Goal: Task Accomplishment & Management: Manage account settings

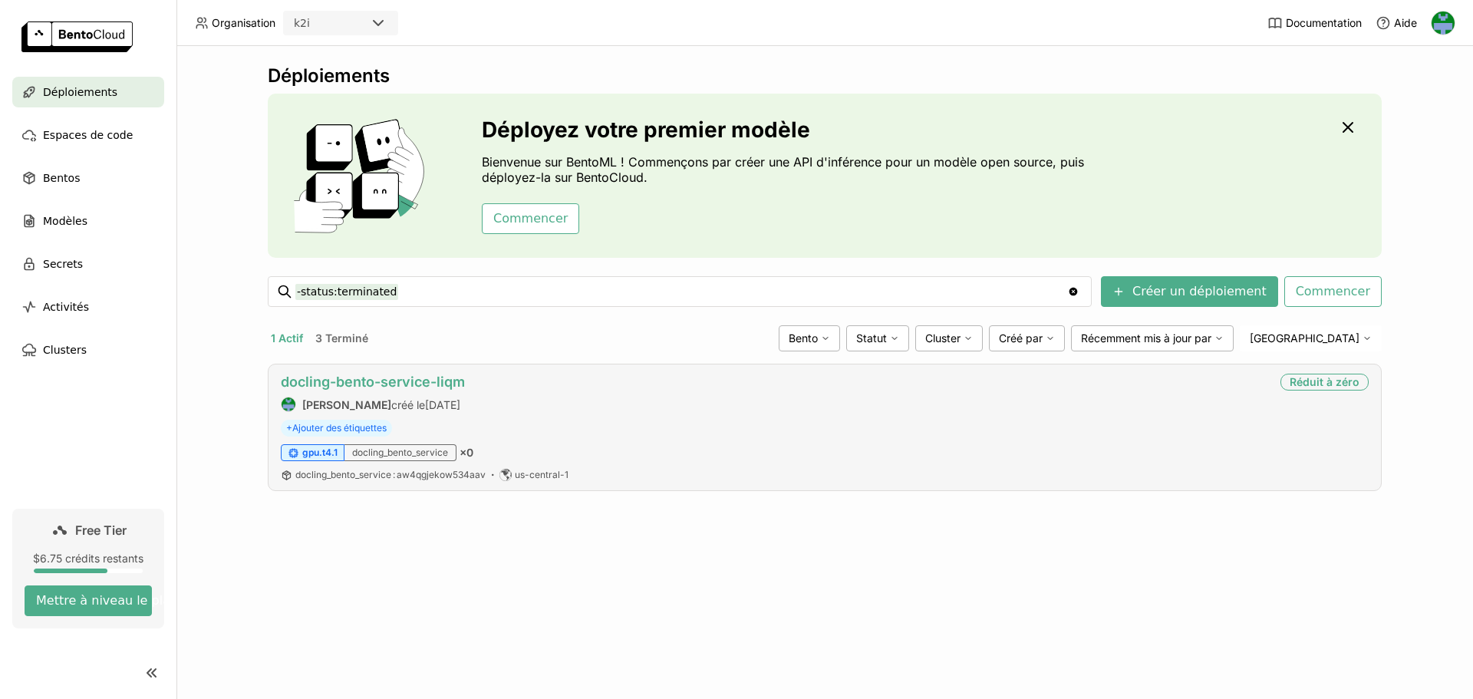
click at [316, 384] on link "docling-bento-service-liqm" at bounding box center [373, 382] width 184 height 16
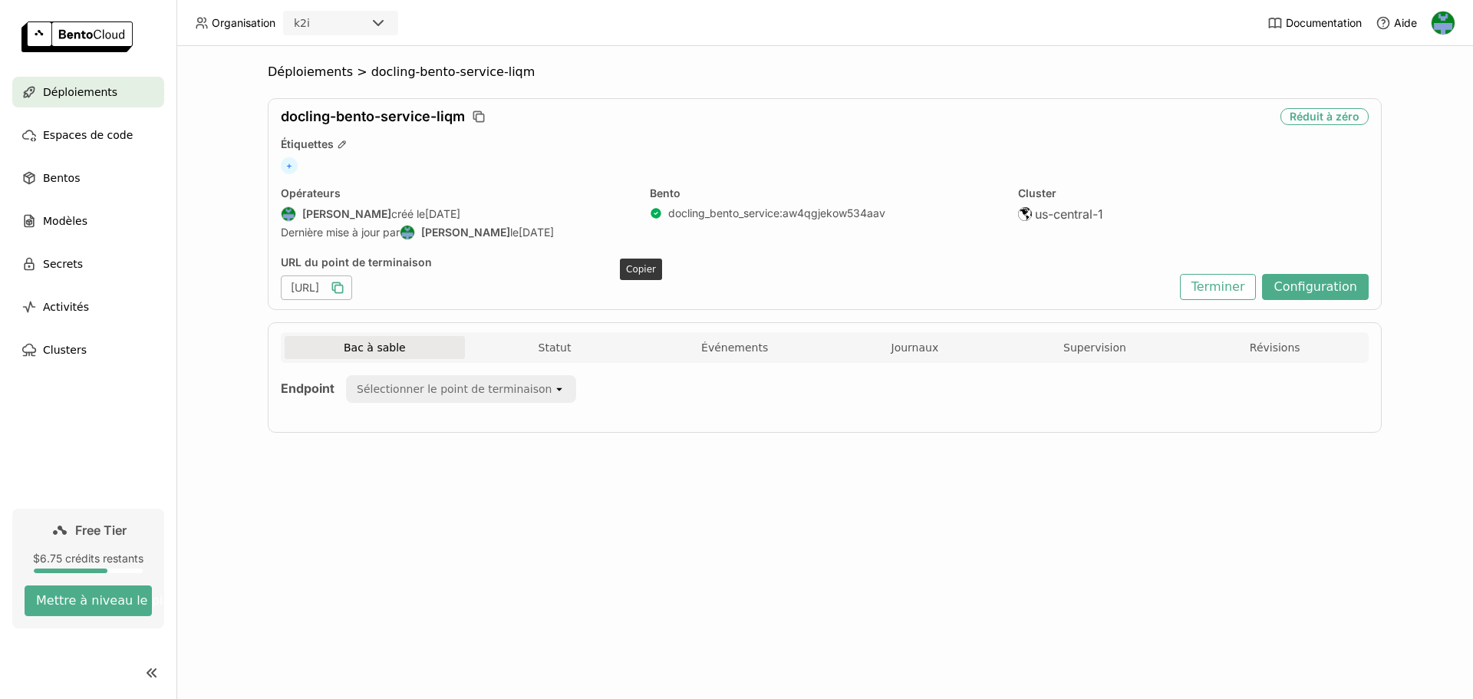
click at [345, 287] on icon "button" at bounding box center [337, 287] width 15 height 15
click at [553, 339] on button "Statut" at bounding box center [555, 347] width 180 height 23
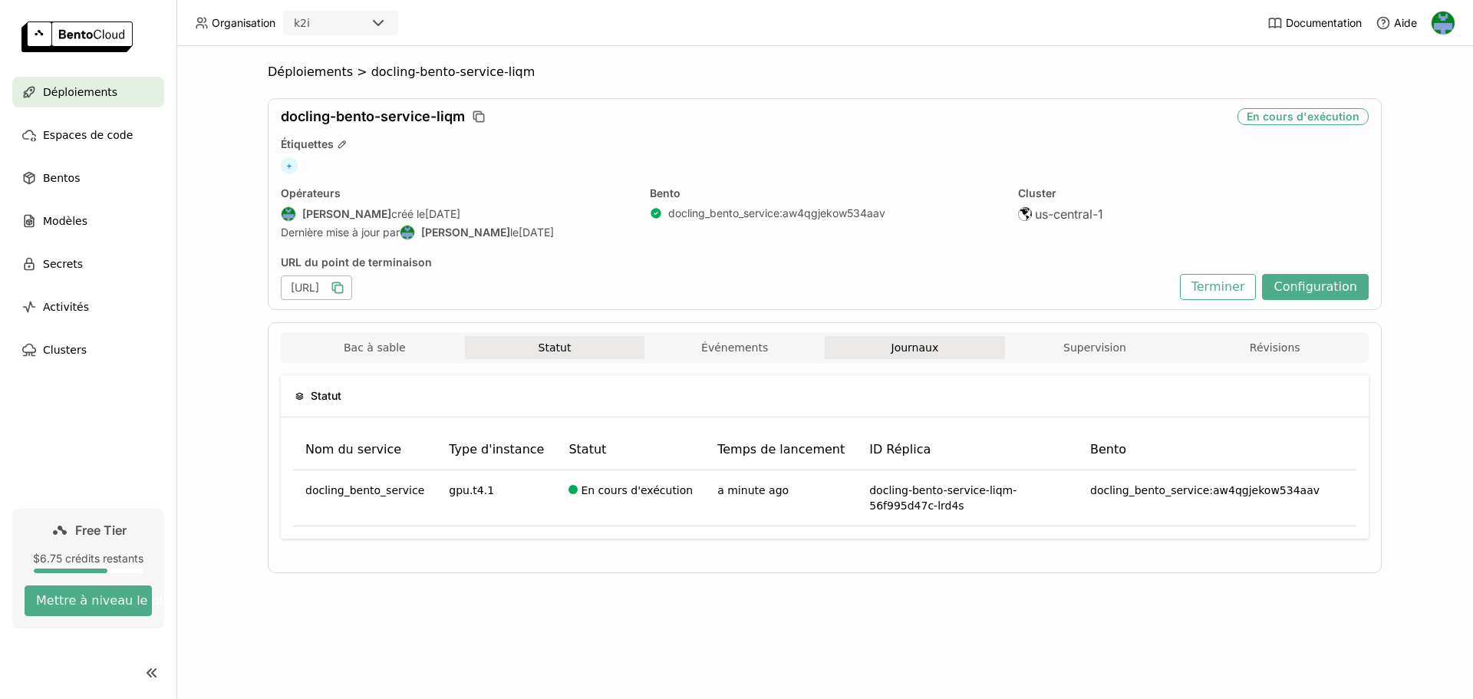
click at [913, 346] on span "Journaux" at bounding box center [915, 348] width 48 height 14
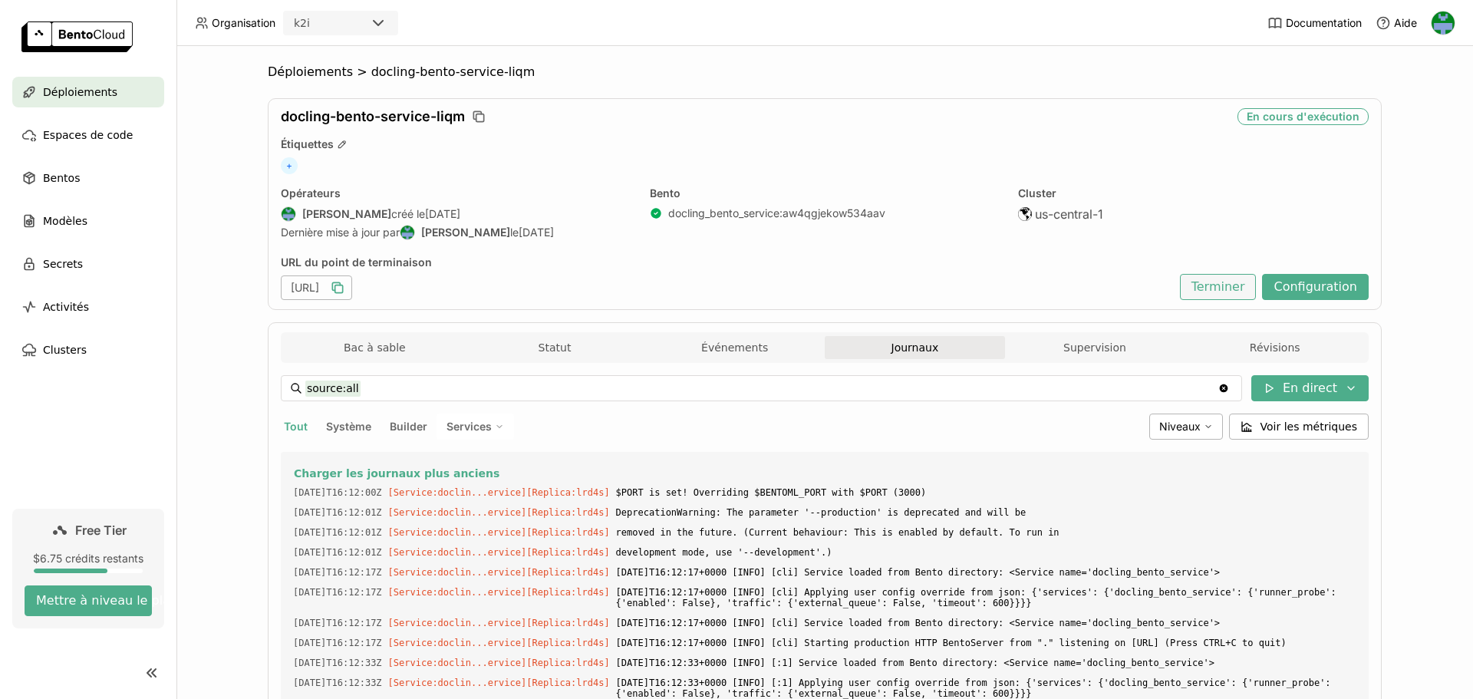
click at [1225, 288] on button "Terminer" at bounding box center [1218, 287] width 77 height 26
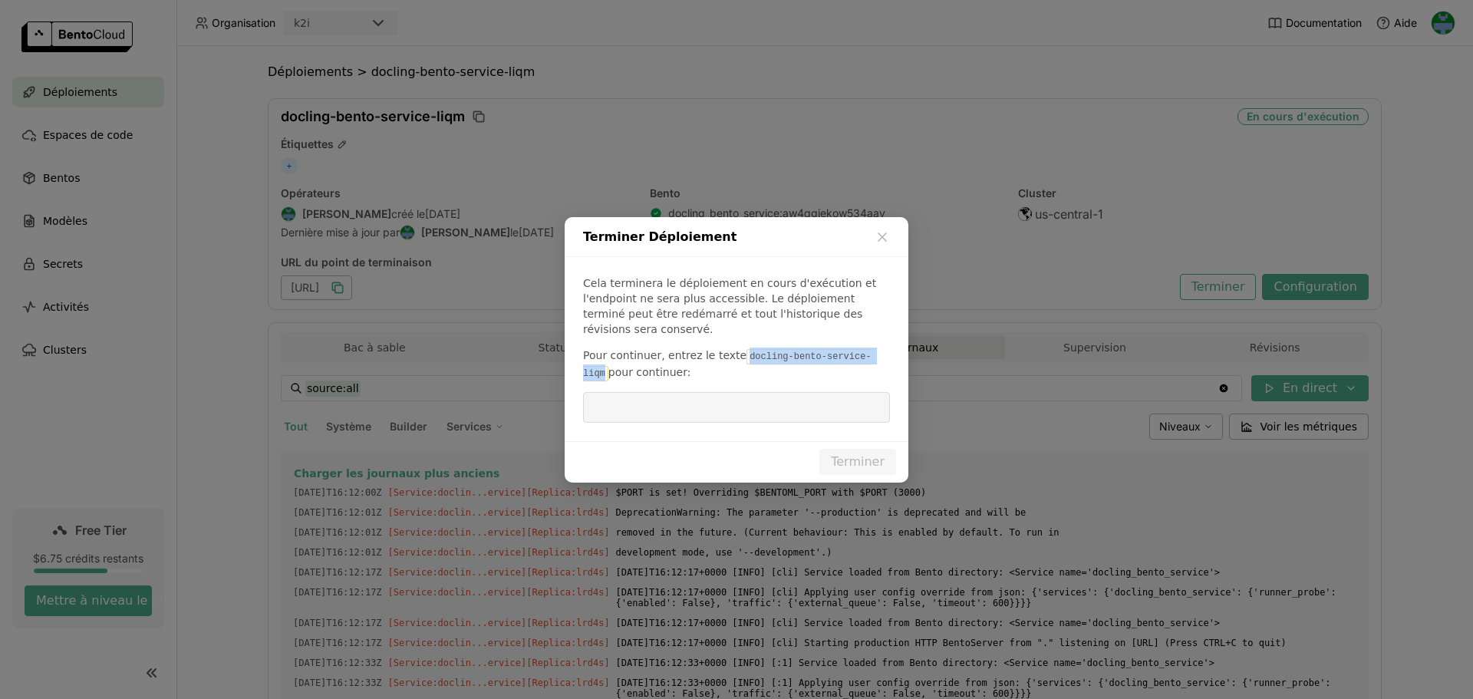
drag, startPoint x: 733, startPoint y: 347, endPoint x: 861, endPoint y: 347, distance: 128.9
click at [861, 349] on code "docling-bento-service-liqm" at bounding box center [727, 365] width 288 height 32
copy code "docling-bento-service-liqm"
click at [705, 398] on input "dialog" at bounding box center [736, 407] width 288 height 29
paste input "docling-bento-service-liqm"
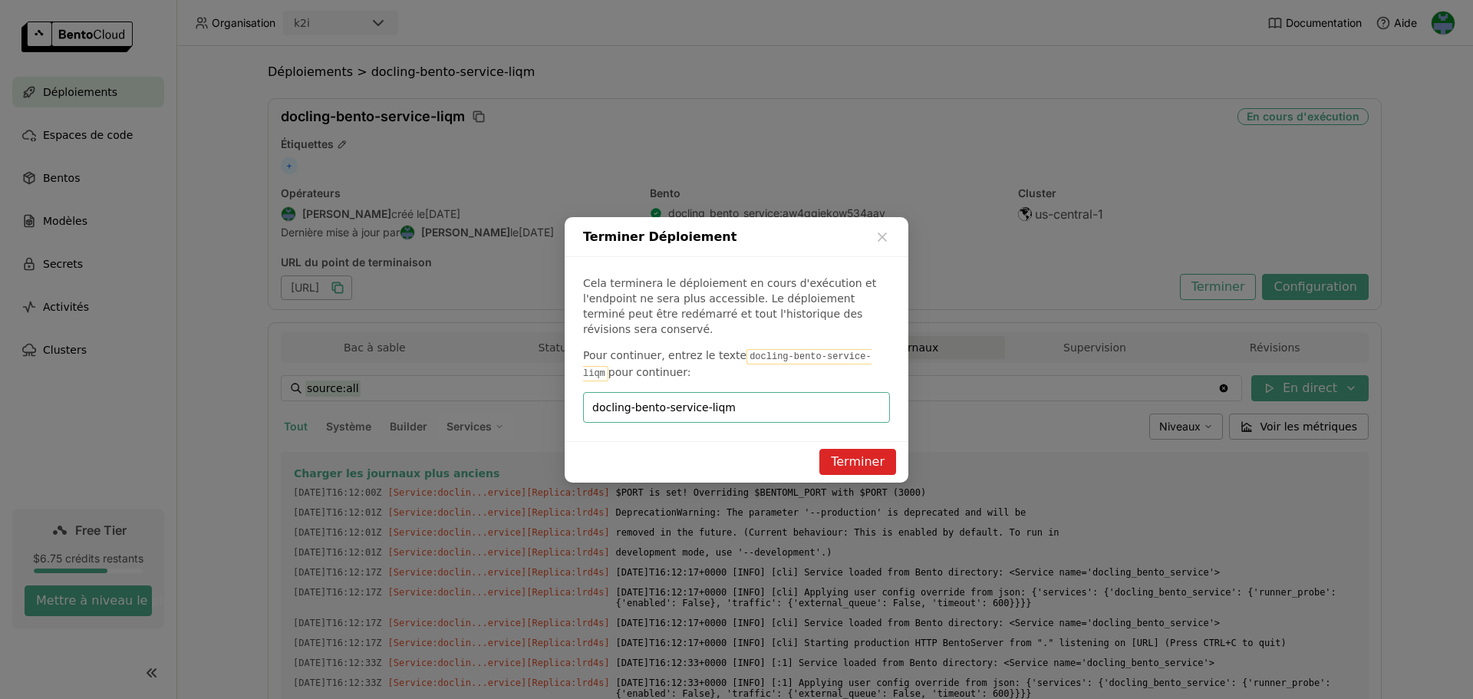
type input "docling-bento-service-liqm"
click at [864, 455] on button "Terminer" at bounding box center [857, 462] width 77 height 26
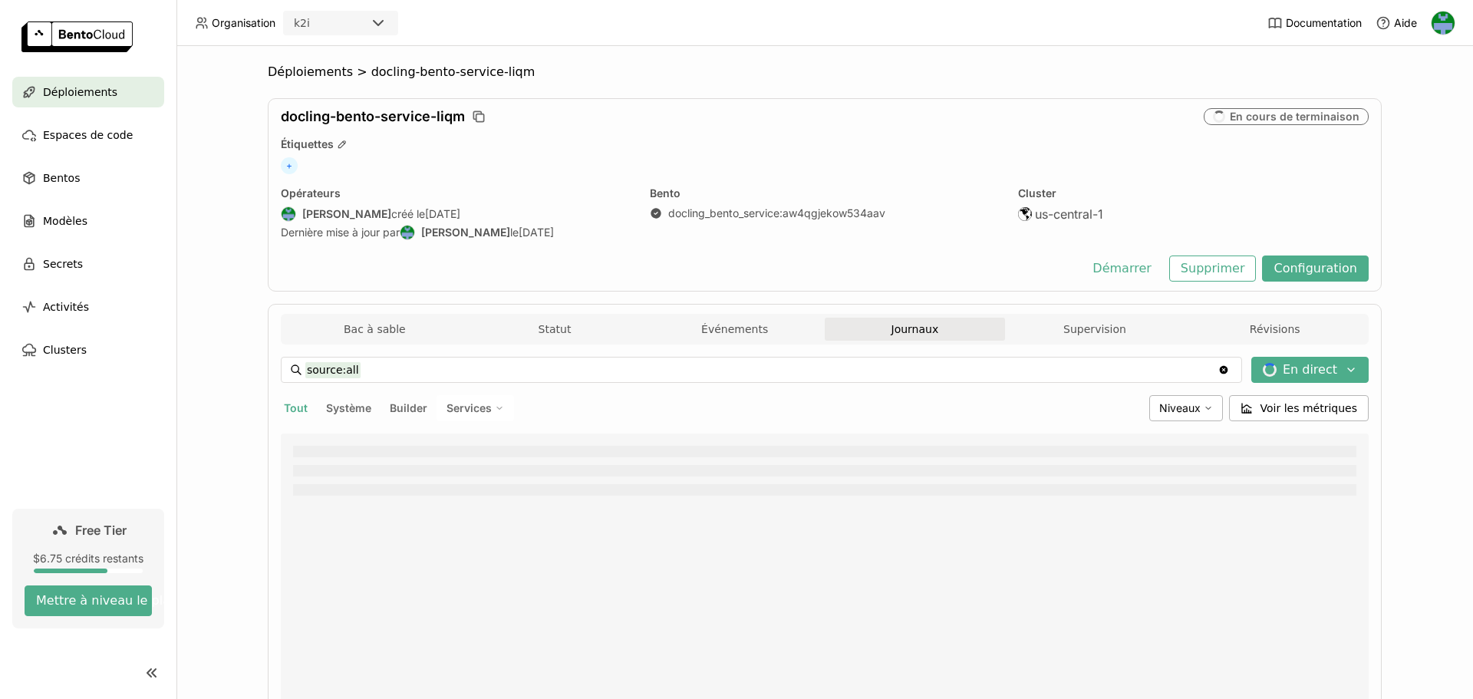
click at [75, 87] on span "Déploiements" at bounding box center [80, 92] width 74 height 18
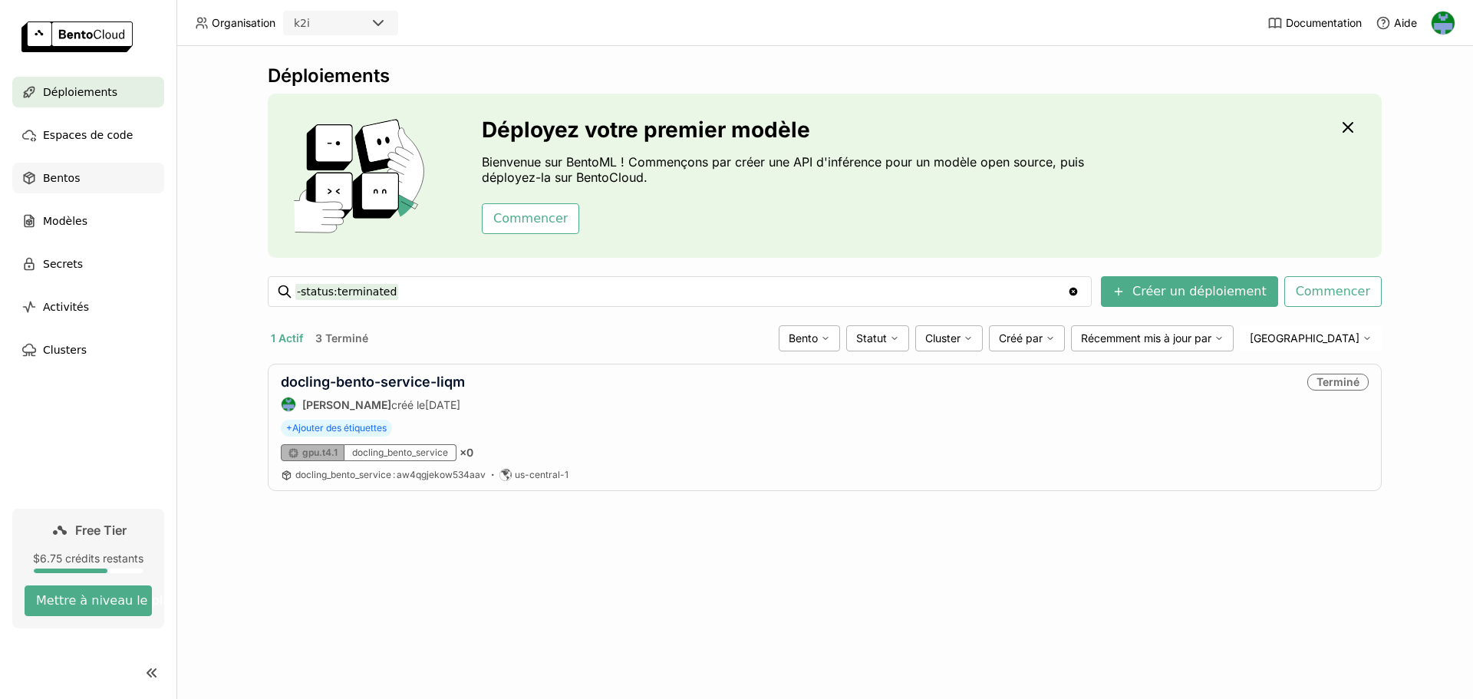
click at [61, 174] on span "Bentos" at bounding box center [61, 178] width 37 height 18
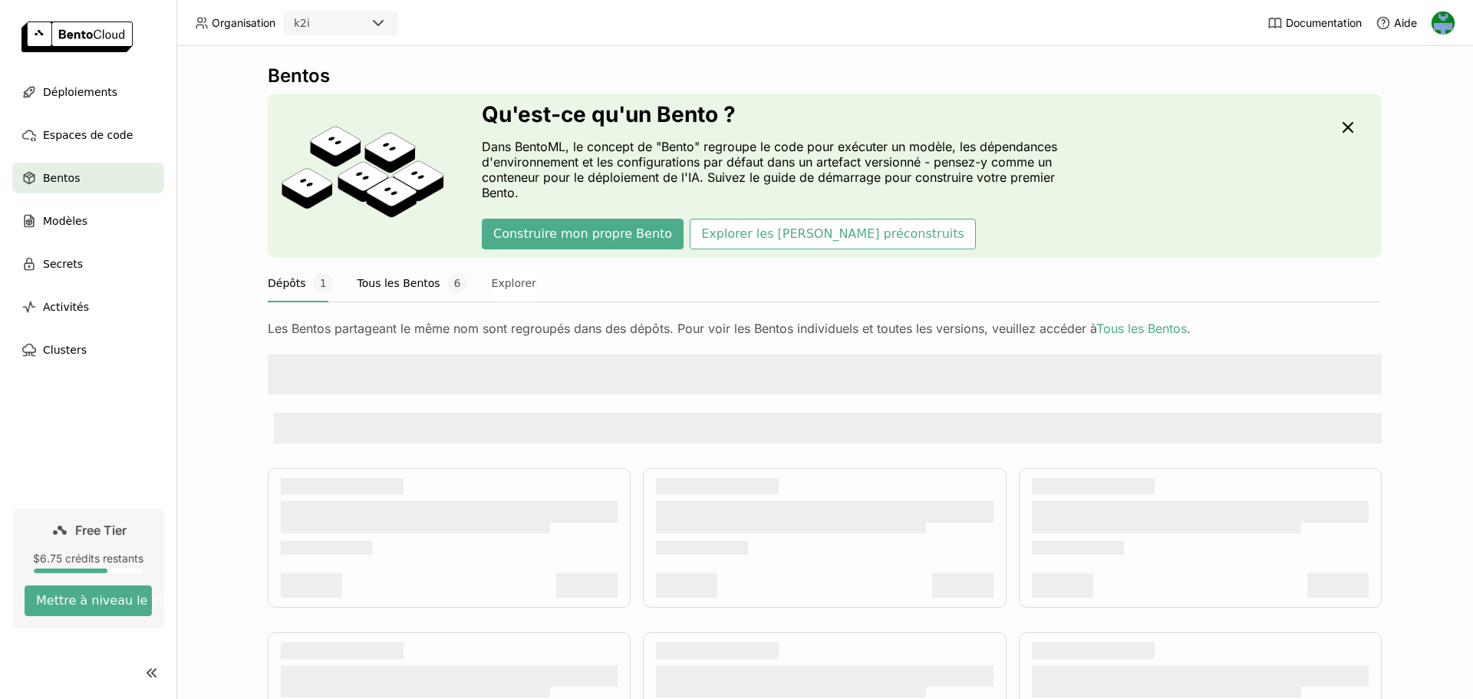
click at [375, 293] on button "Tous les Bentos 6" at bounding box center [412, 283] width 110 height 38
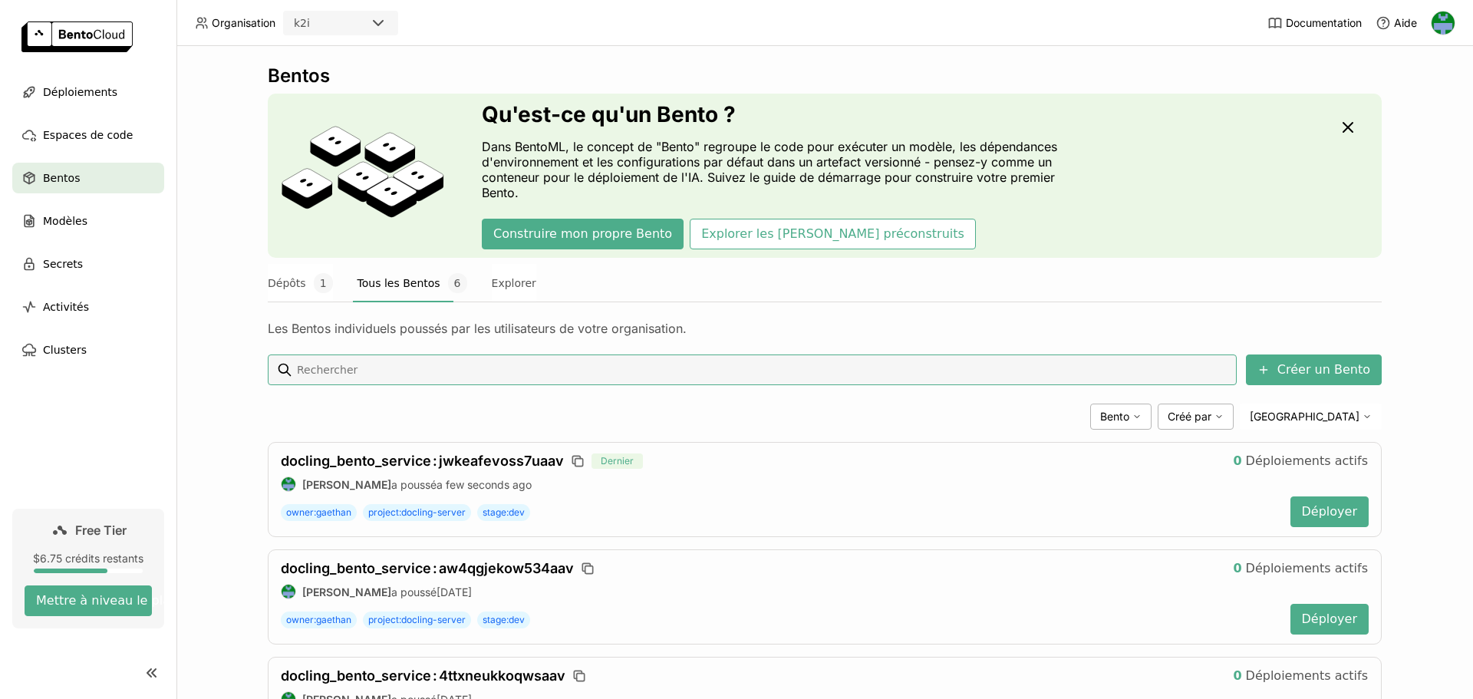
scroll to position [77, 0]
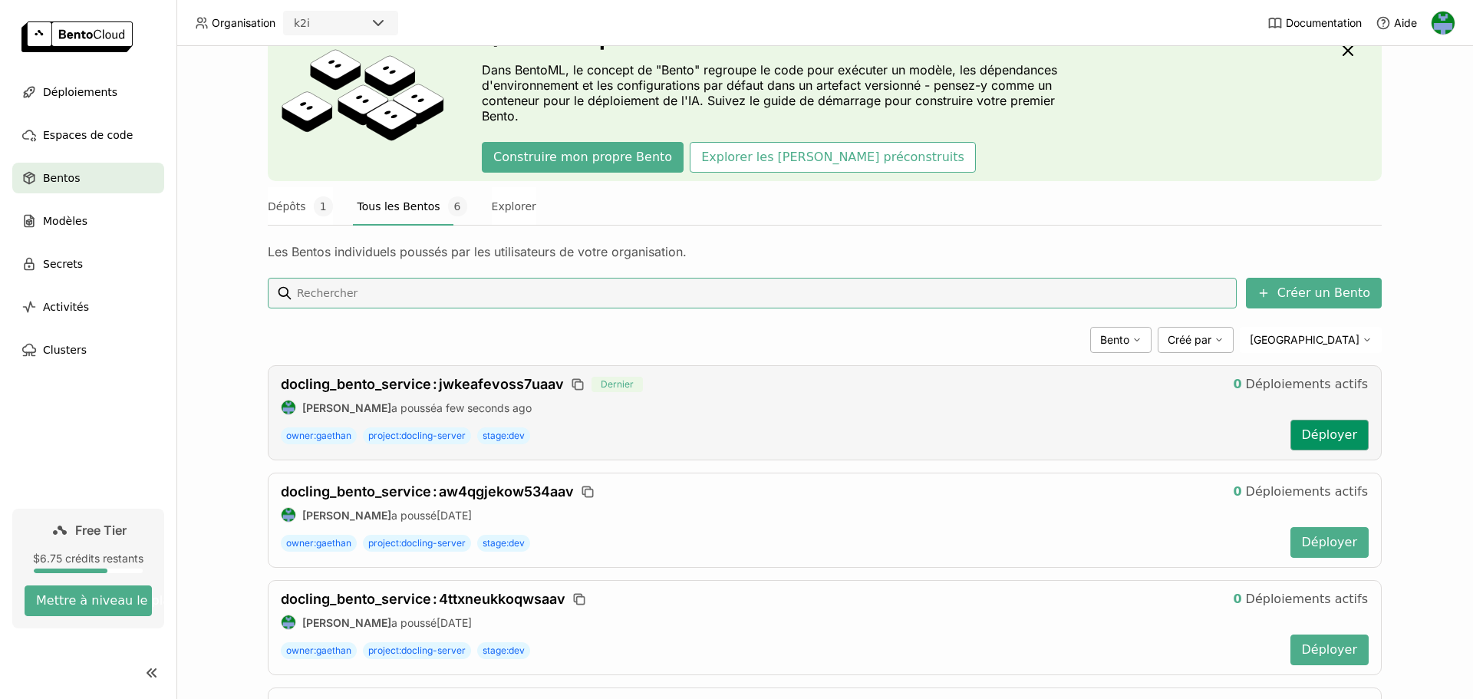
click at [1334, 431] on button "Déployer" at bounding box center [1329, 435] width 78 height 31
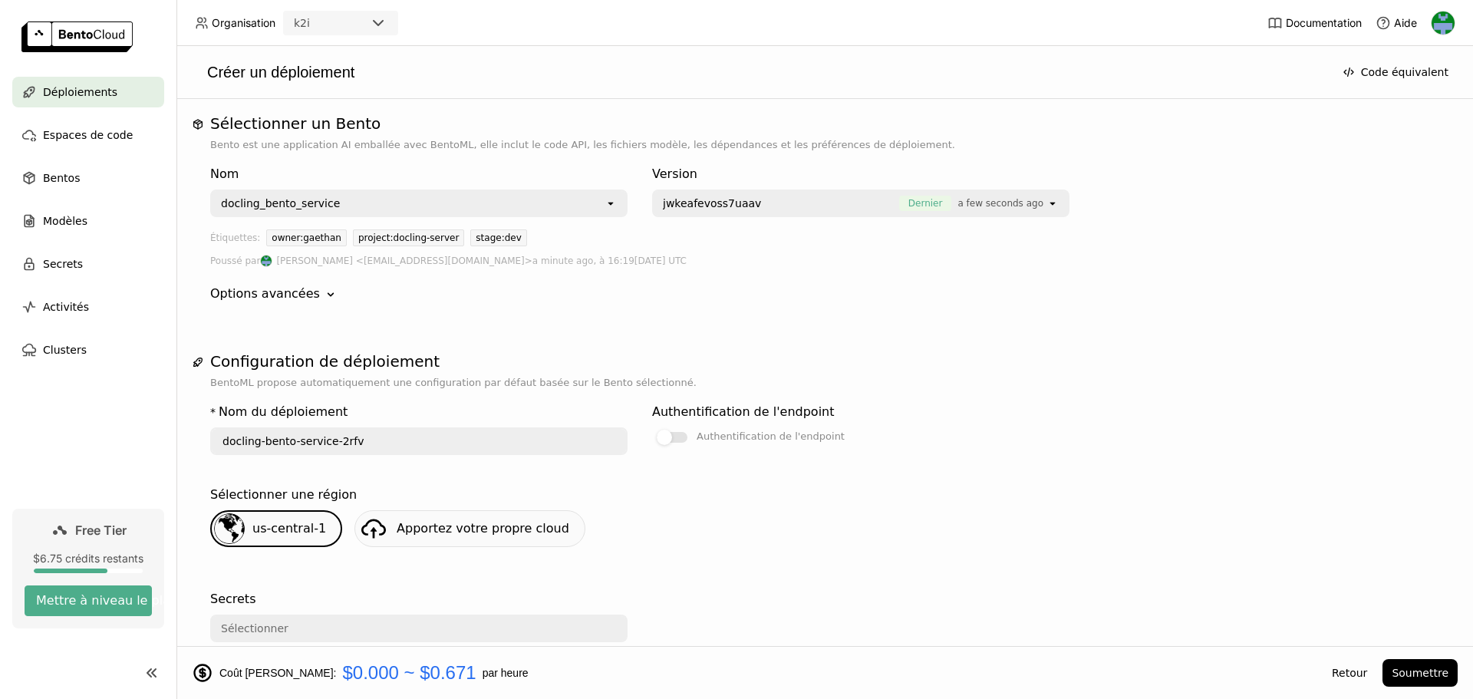
click at [749, 204] on span "jwkeafevoss7uaav" at bounding box center [777, 203] width 229 height 15
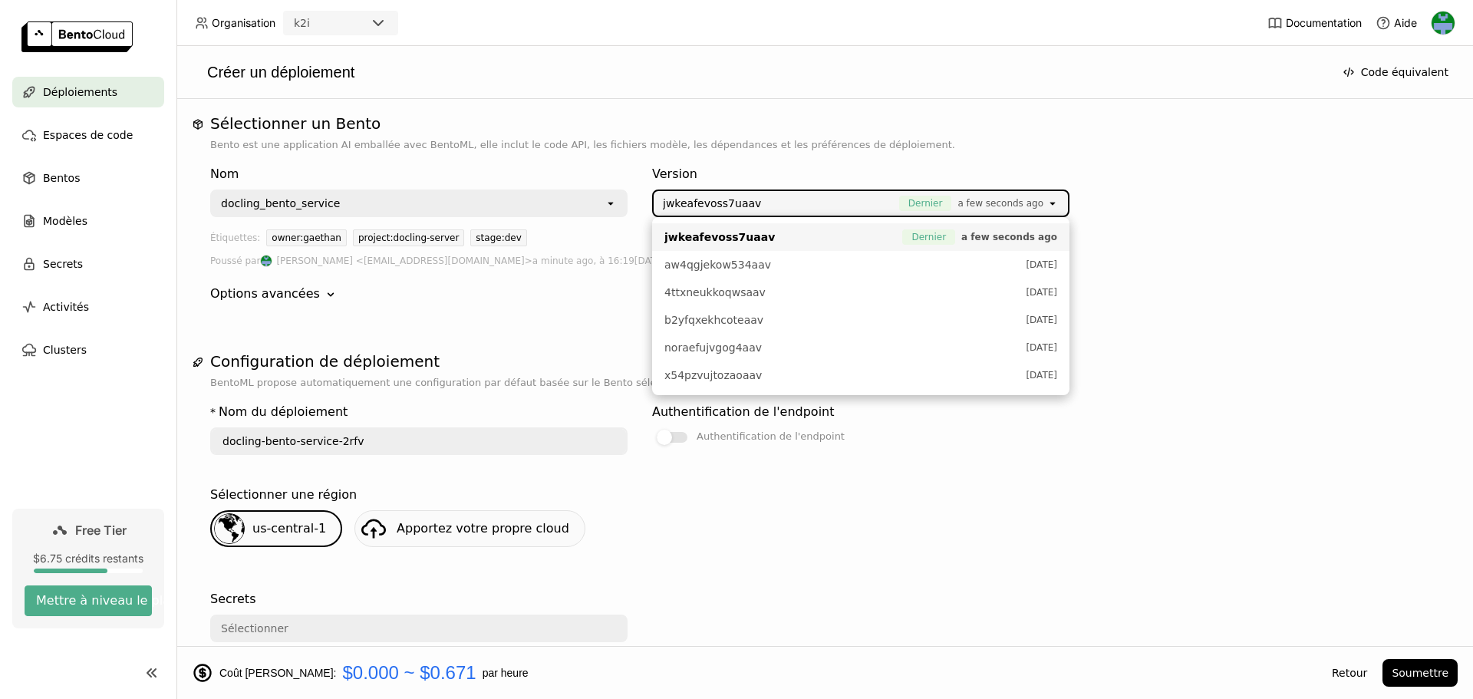
click at [1302, 199] on div "Nom docling_bento_service open Version jwkeafevoss7uaav Dernier a few seconds a…" at bounding box center [824, 188] width 1229 height 58
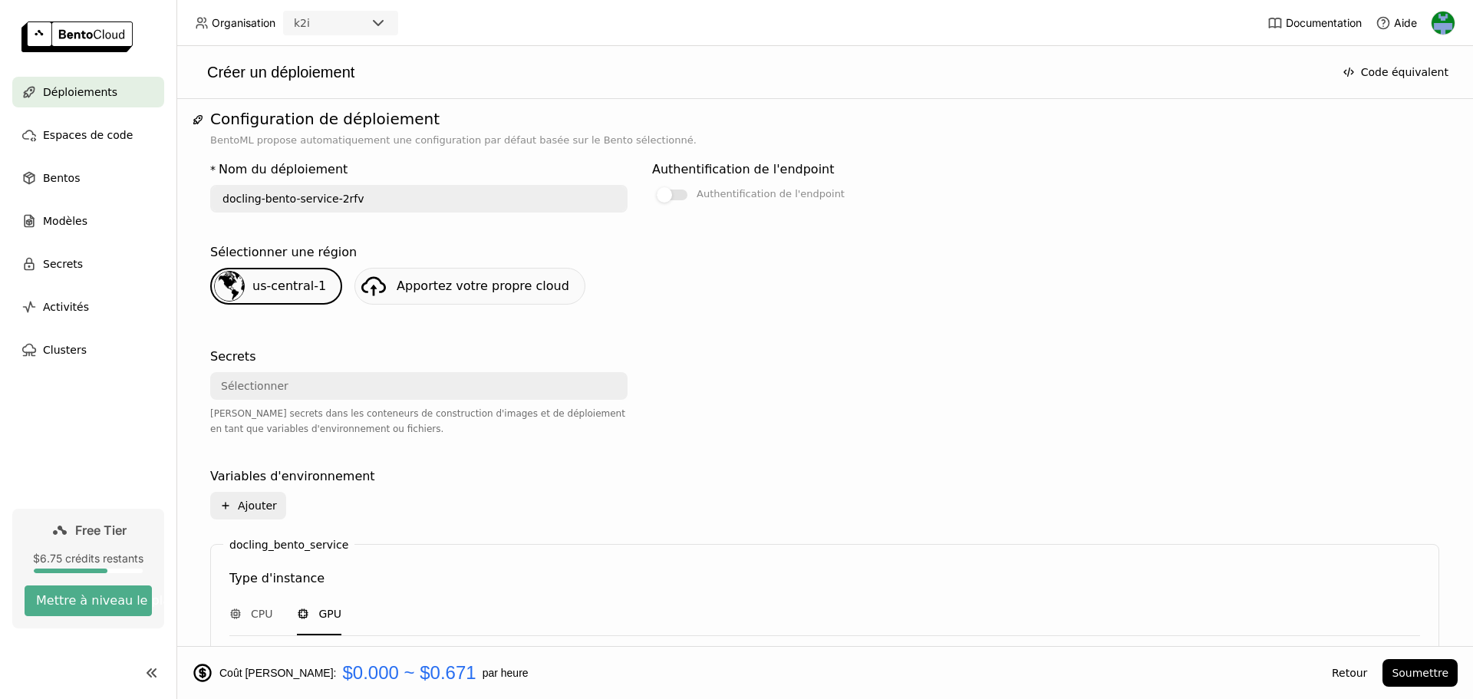
scroll to position [307, 0]
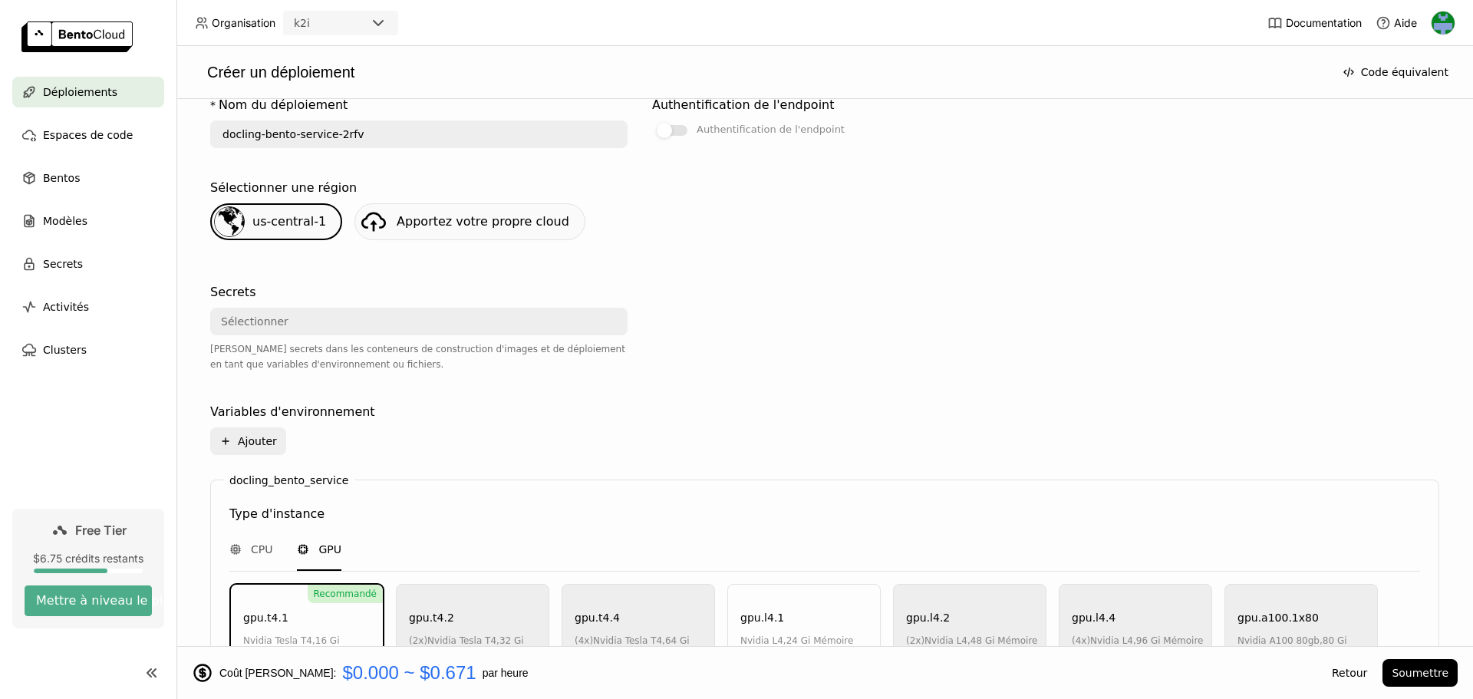
click at [320, 351] on div "Monter les secrets dans les conteneurs de construction d'images et de déploieme…" at bounding box center [418, 356] width 417 height 31
click at [309, 312] on div "Sélectionner" at bounding box center [414, 321] width 405 height 25
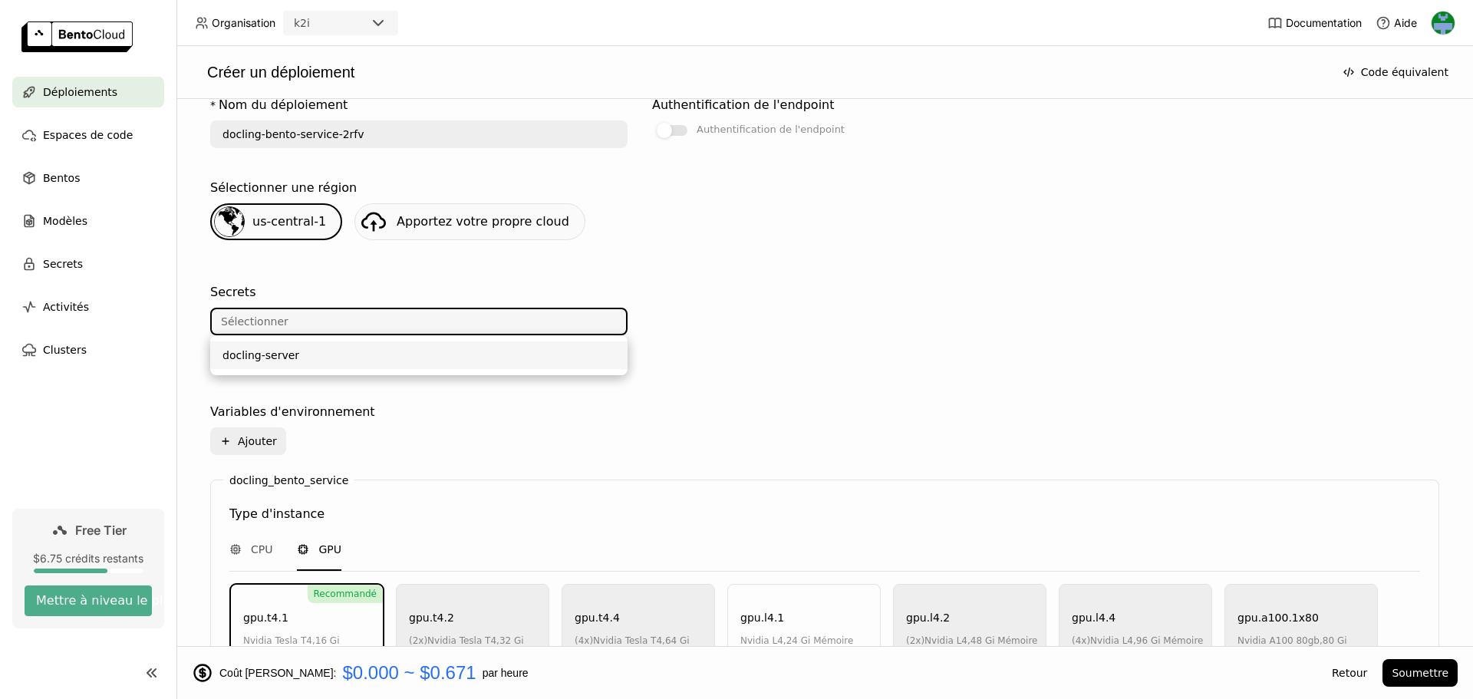
click at [297, 357] on div "docling-server" at bounding box center [418, 354] width 393 height 15
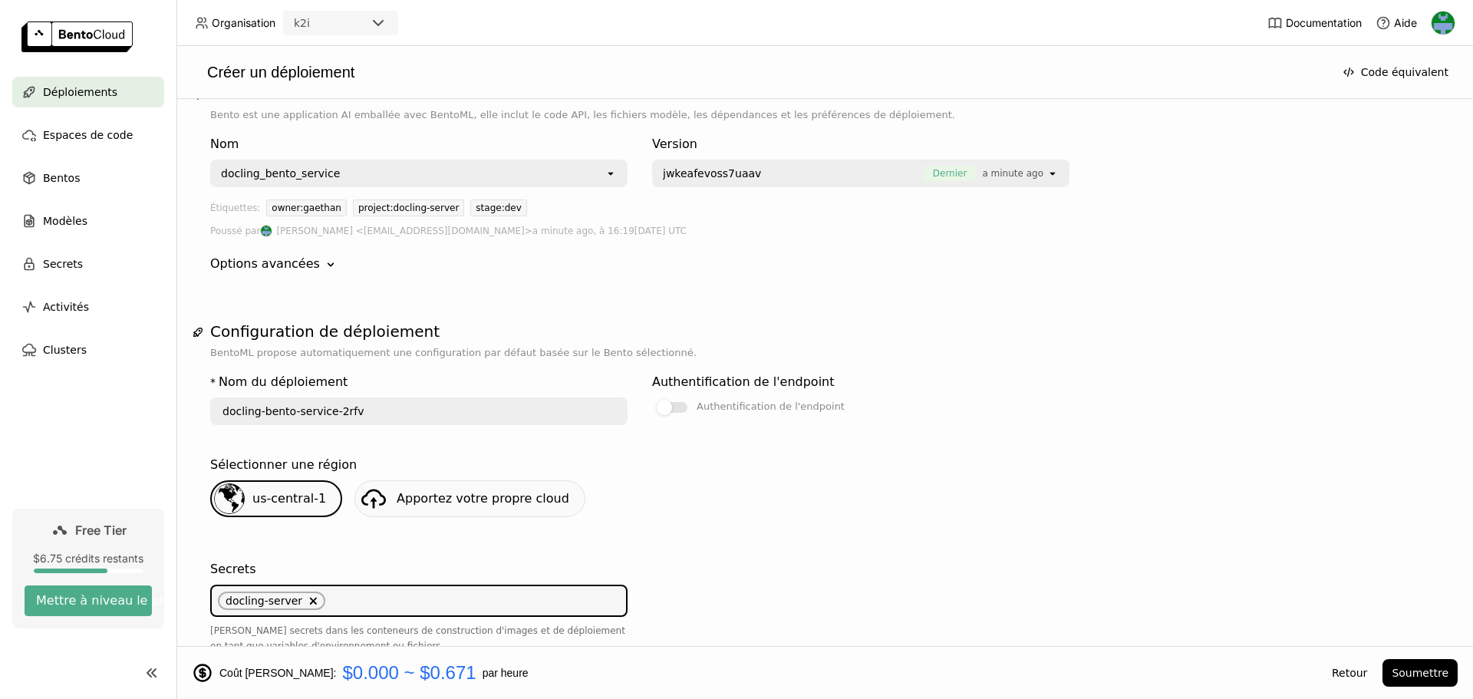
scroll to position [0, 0]
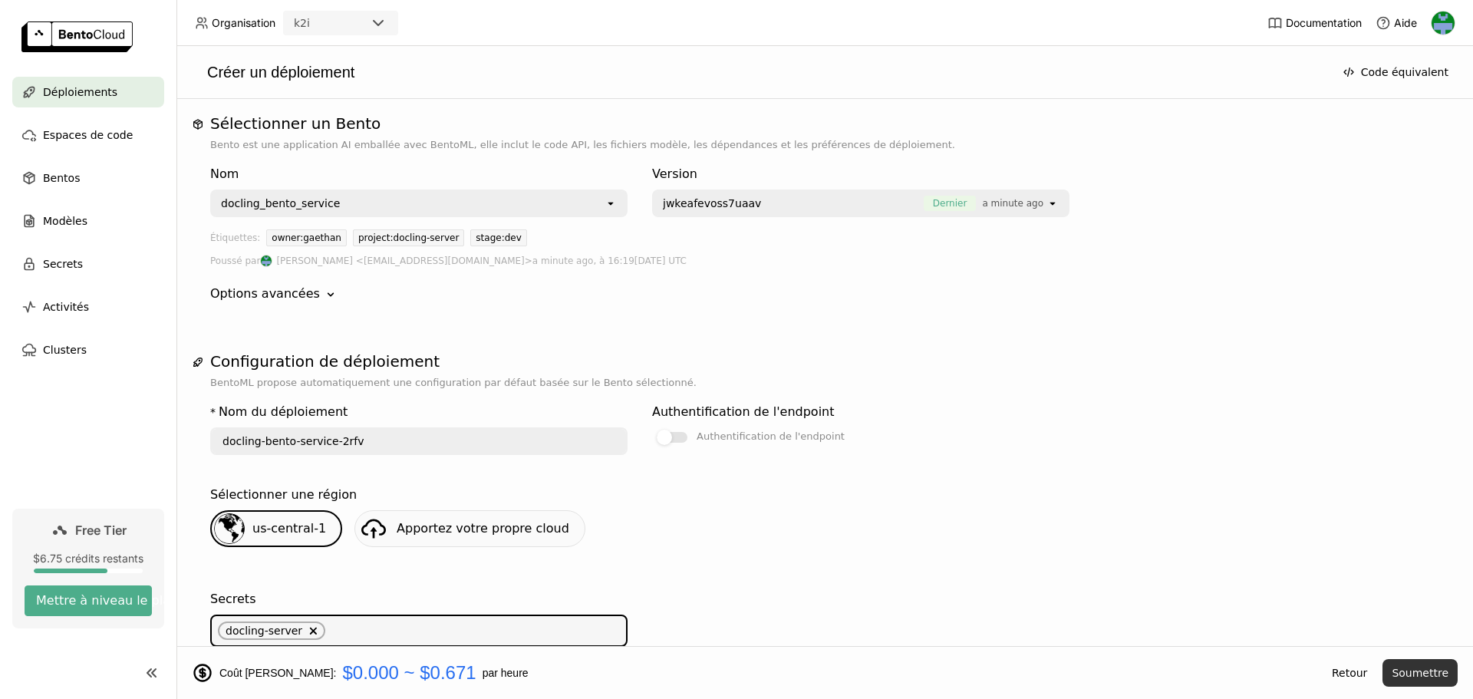
click at [1425, 670] on button "Soumettre" at bounding box center [1419, 673] width 75 height 28
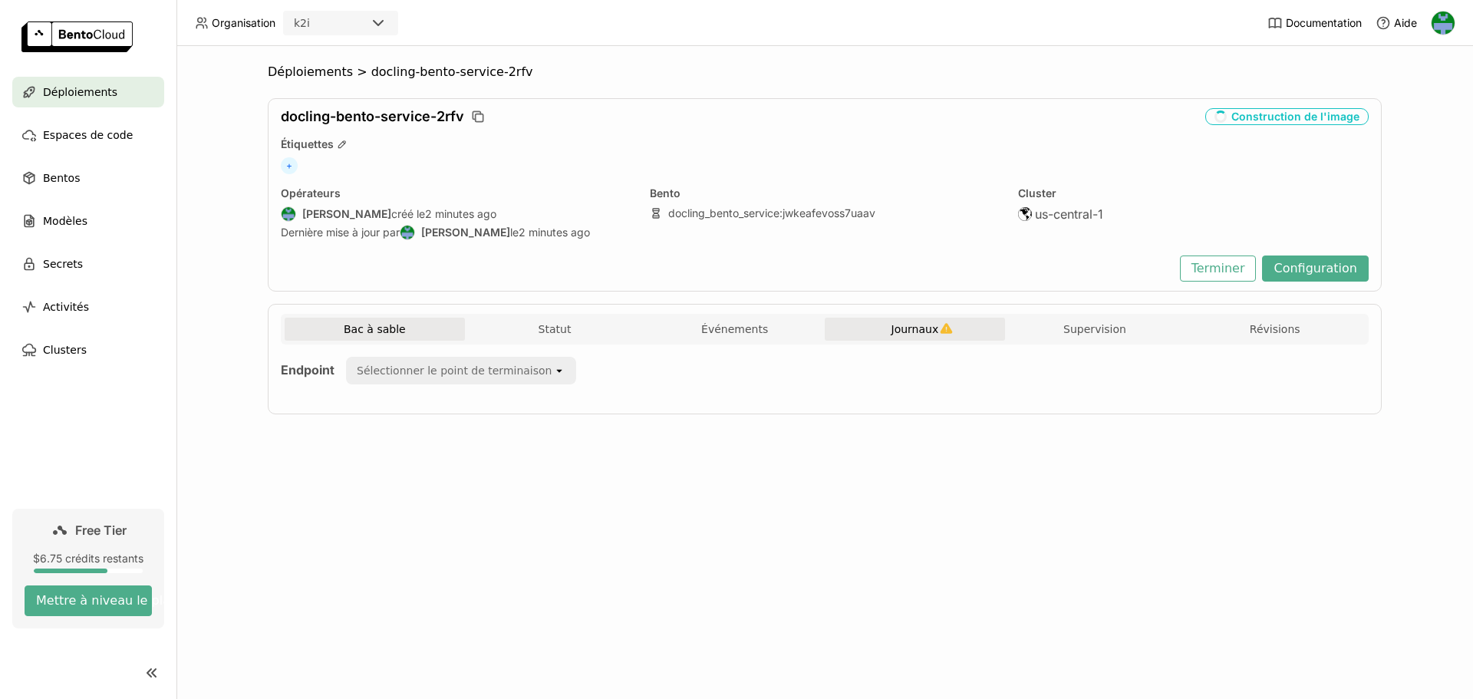
click at [903, 324] on span "Journaux" at bounding box center [915, 329] width 48 height 14
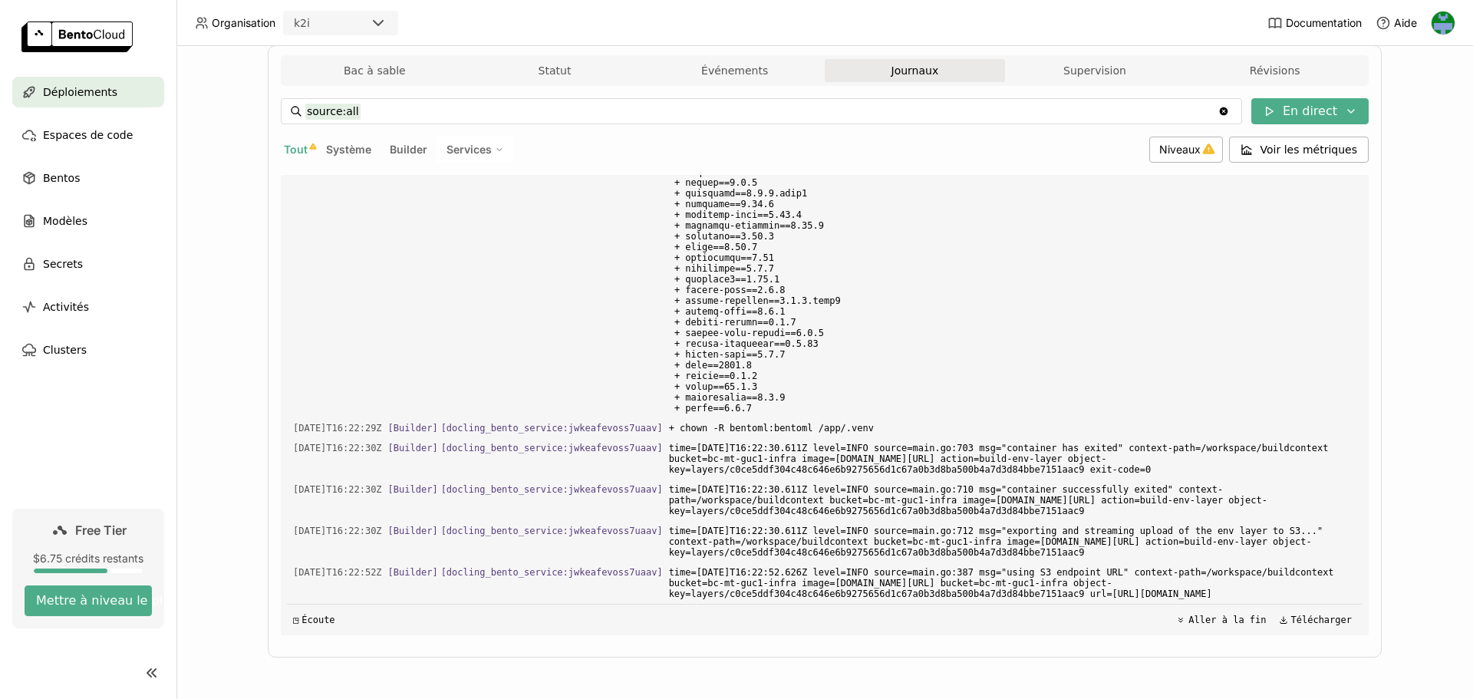
scroll to position [4809, 0]
click at [309, 149] on icon "button" at bounding box center [313, 147] width 8 height 8
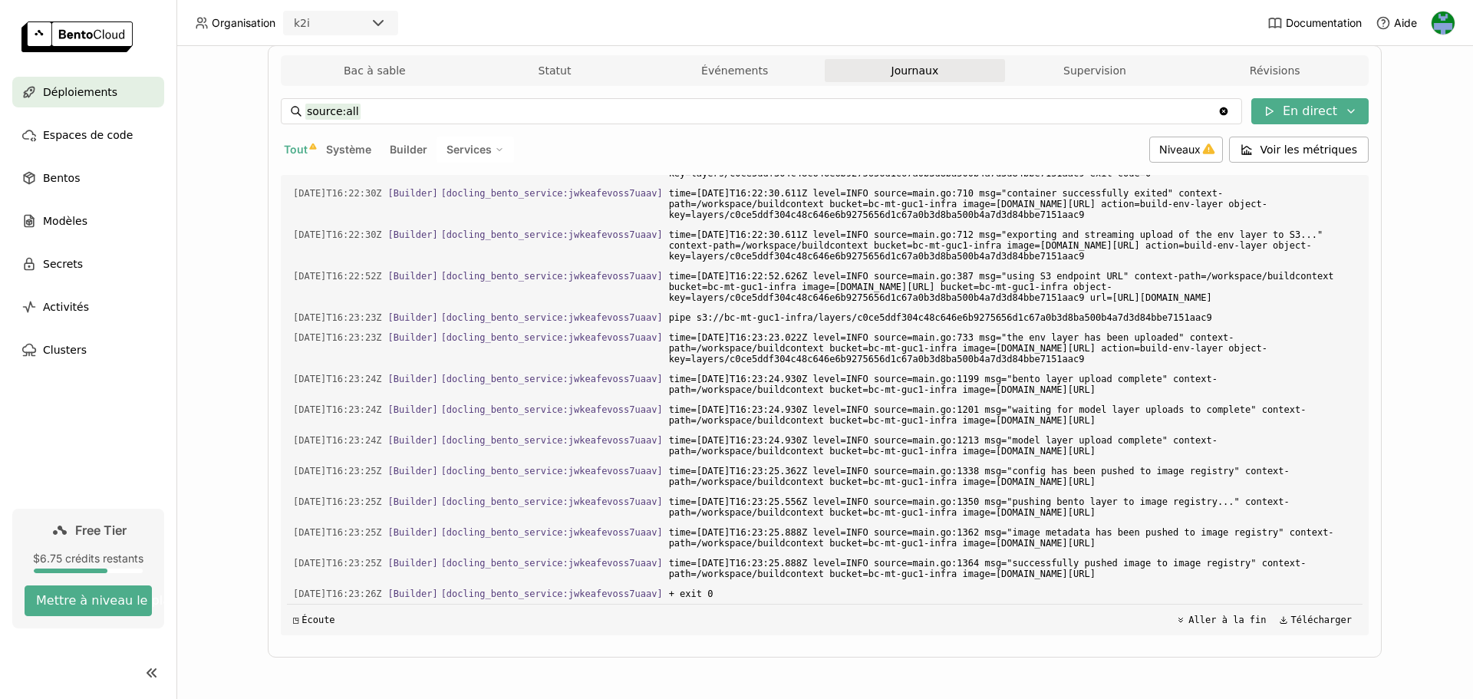
scroll to position [5171, 0]
click at [1348, 110] on icon at bounding box center [1351, 111] width 6 height 3
click at [1394, 239] on div "Déploiements > docling-bento-service-2rfv docling-bento-service-2rfv Constructi…" at bounding box center [824, 372] width 1296 height 653
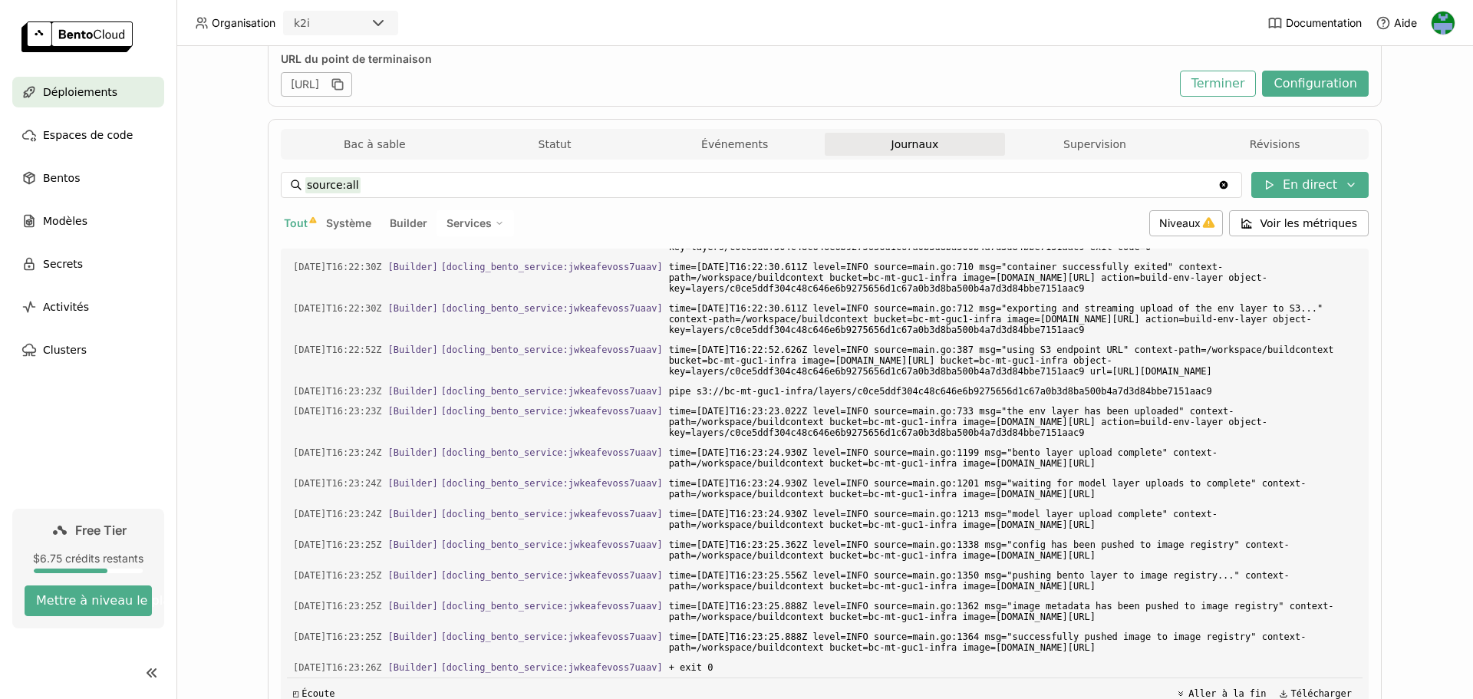
scroll to position [0, 0]
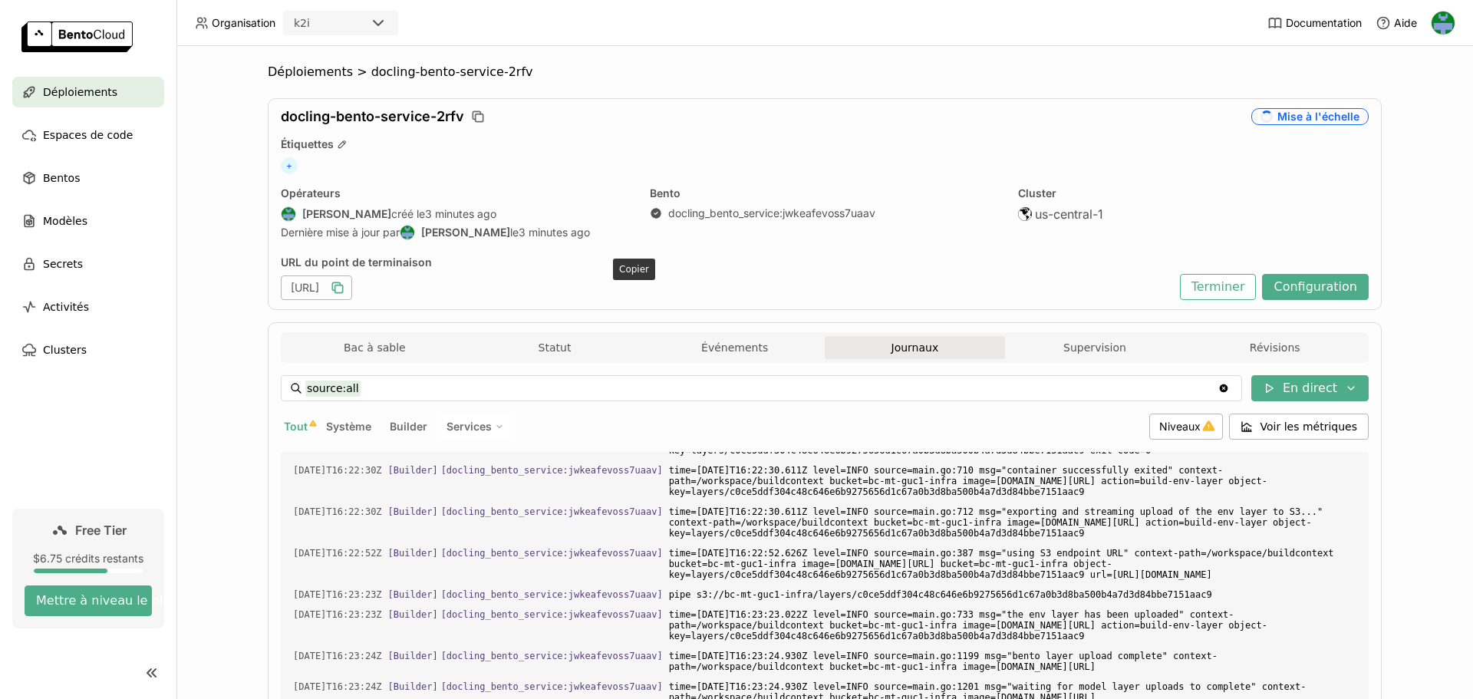
click at [345, 289] on icon "button" at bounding box center [337, 287] width 15 height 15
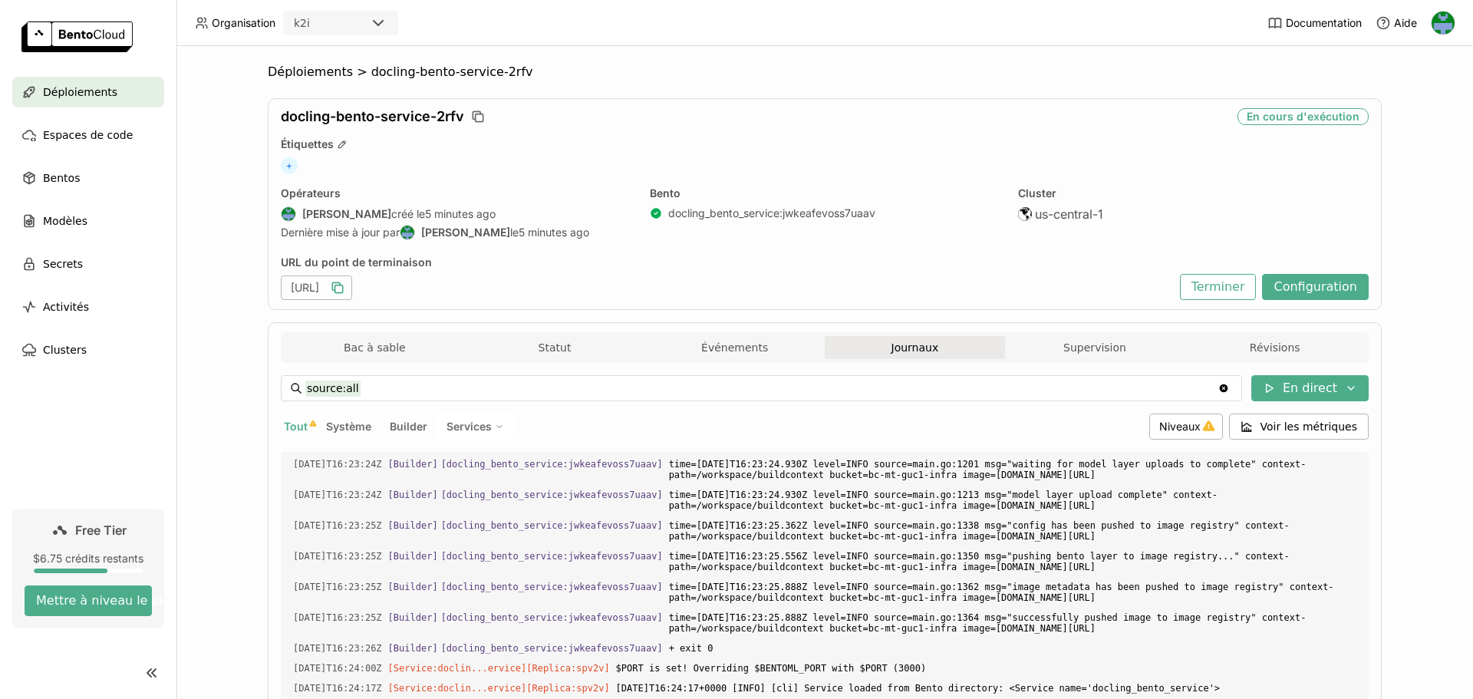
scroll to position [5393, 0]
click at [1312, 291] on button "Configuration" at bounding box center [1315, 287] width 107 height 26
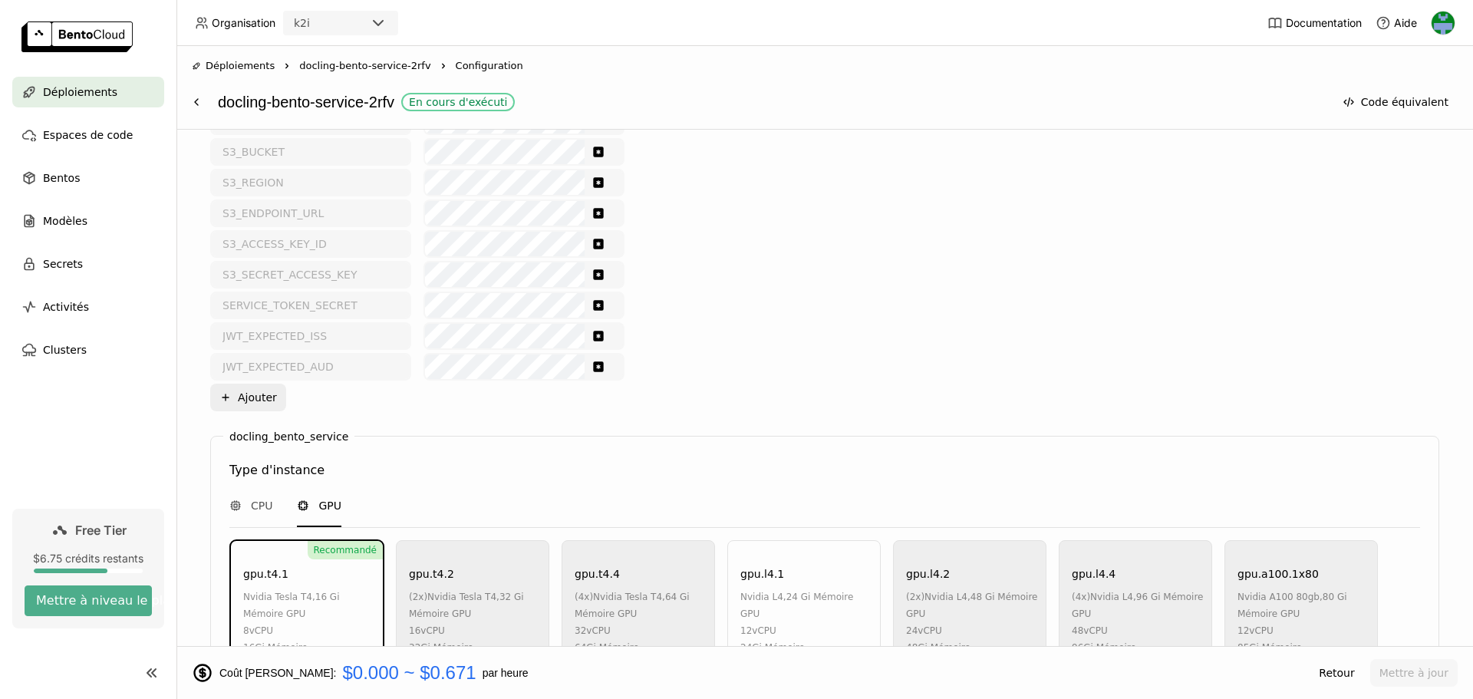
scroll to position [537, 0]
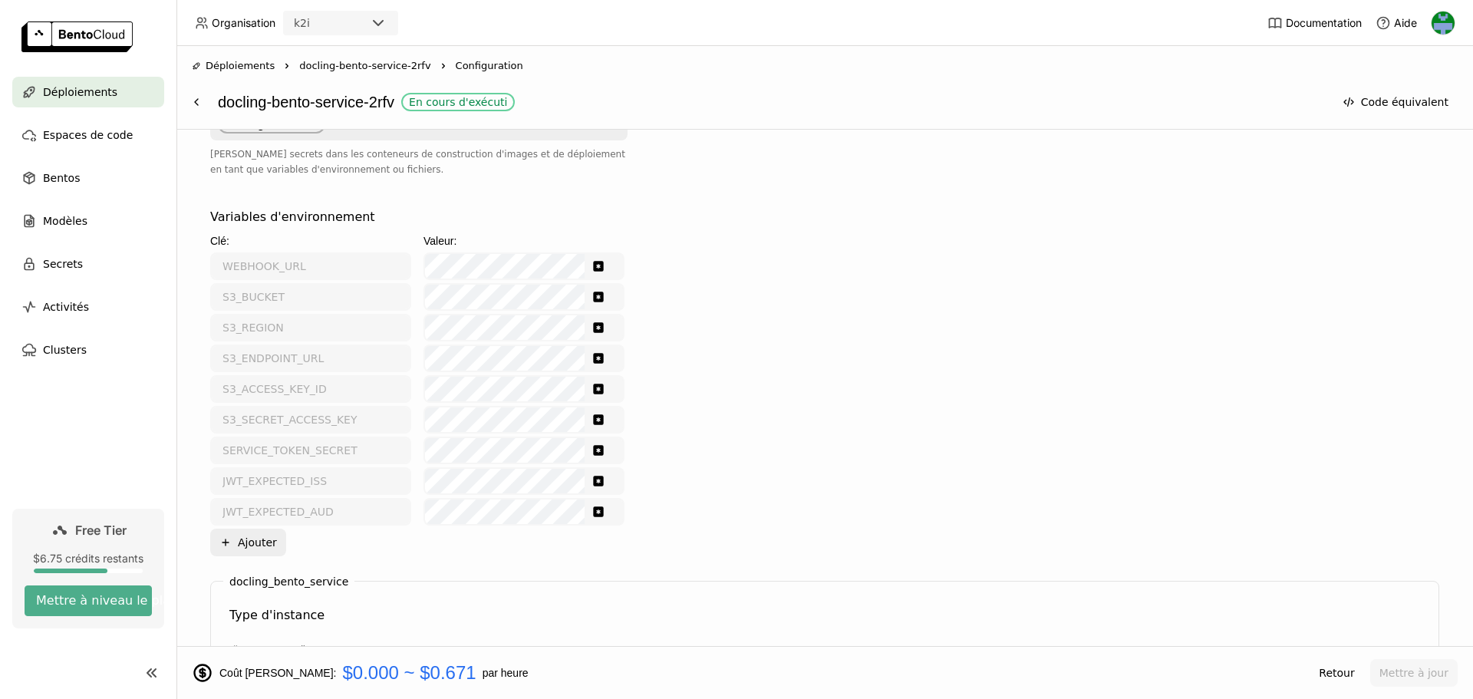
click at [341, 65] on span "docling-bento-service-2rfv" at bounding box center [364, 65] width 131 height 15
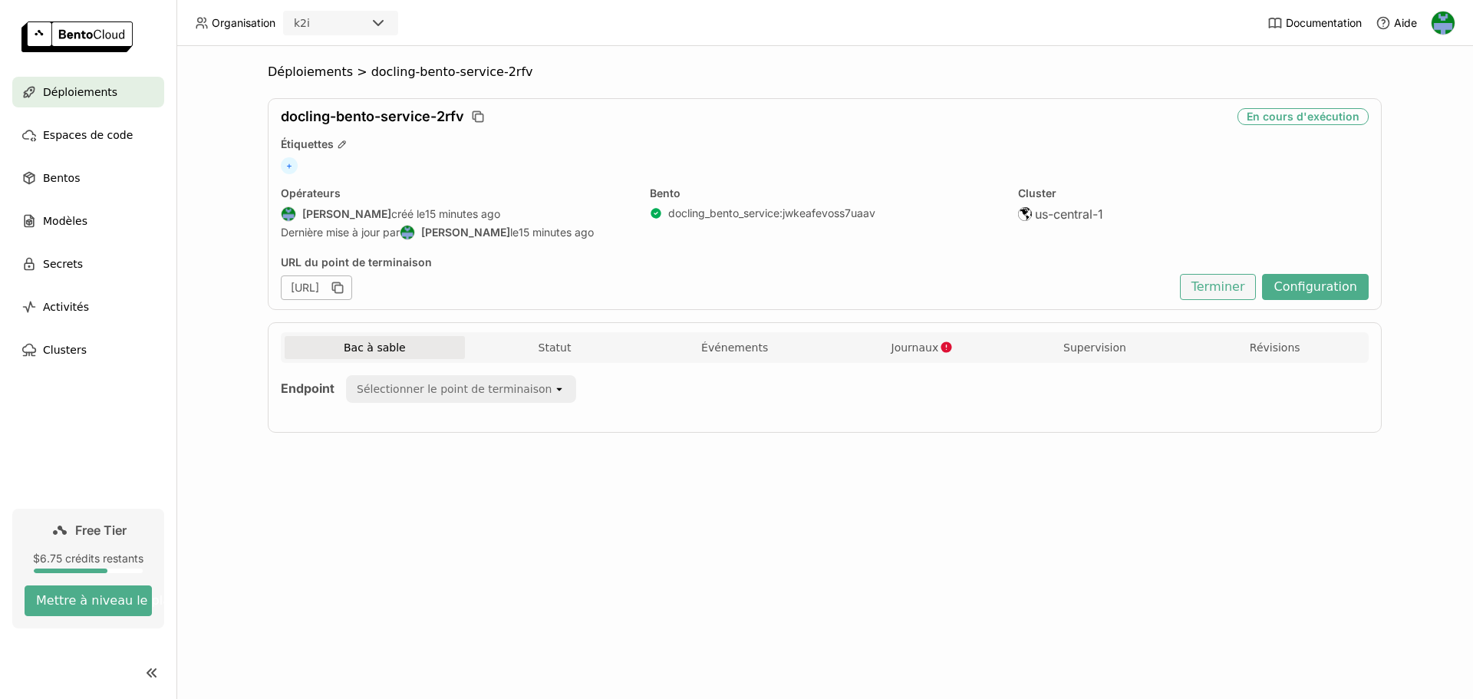
click at [1244, 287] on button "Terminer" at bounding box center [1218, 287] width 77 height 26
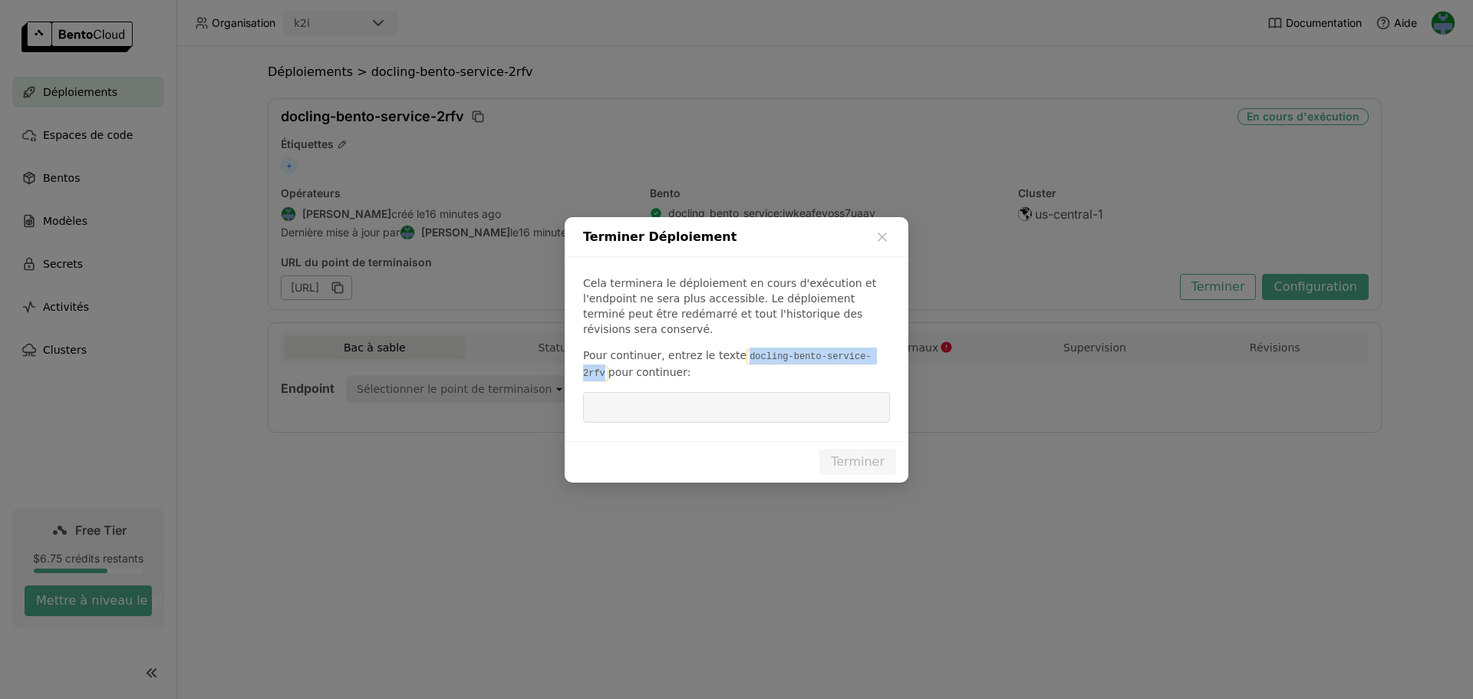
drag, startPoint x: 732, startPoint y: 350, endPoint x: 881, endPoint y: 347, distance: 148.8
click at [881, 347] on p "Pour continuer, entrez le texte docling-bento-service-2rfv pour continuer:" at bounding box center [736, 364] width 307 height 34
copy code "docling-bento-service-2rfv"
click at [704, 397] on input "dialog" at bounding box center [736, 407] width 288 height 29
paste input "docling-bento-service-2rfv"
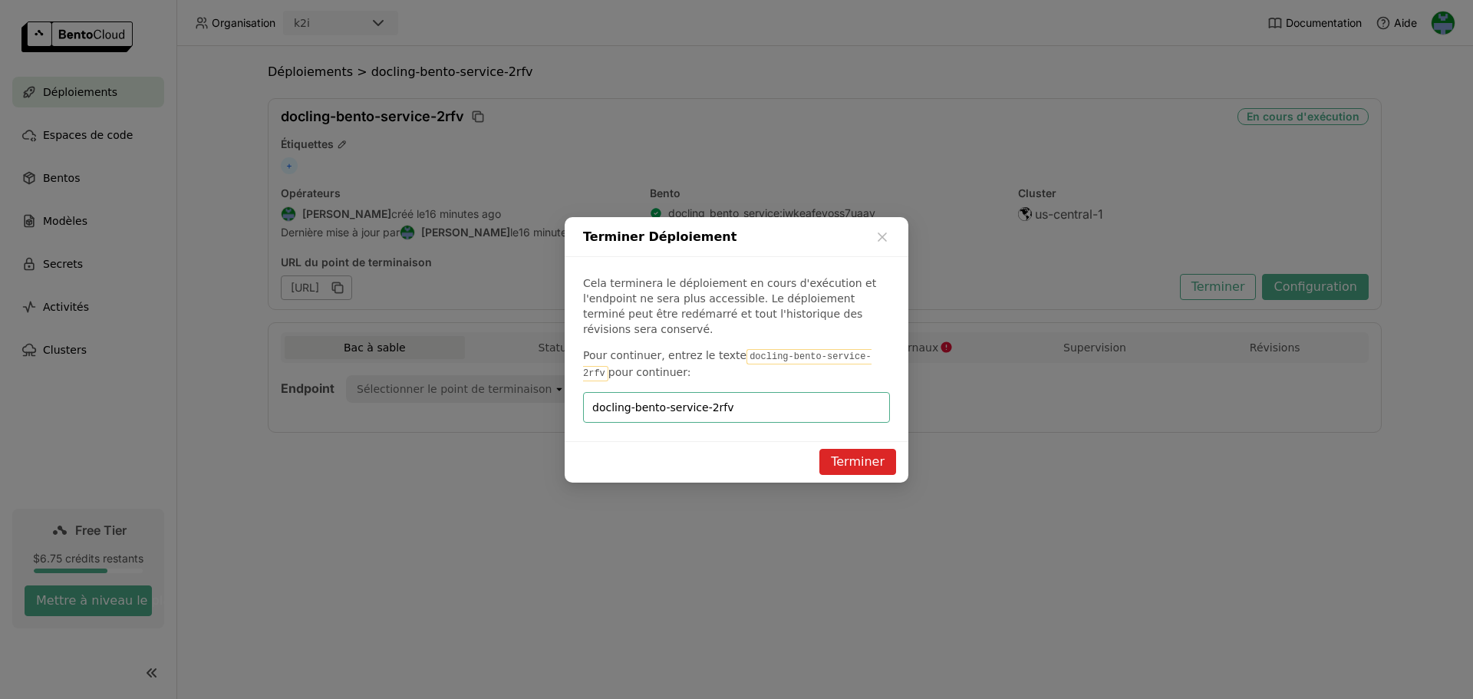
type input "docling-bento-service-2rfv"
click at [861, 456] on button "Terminer" at bounding box center [857, 462] width 77 height 26
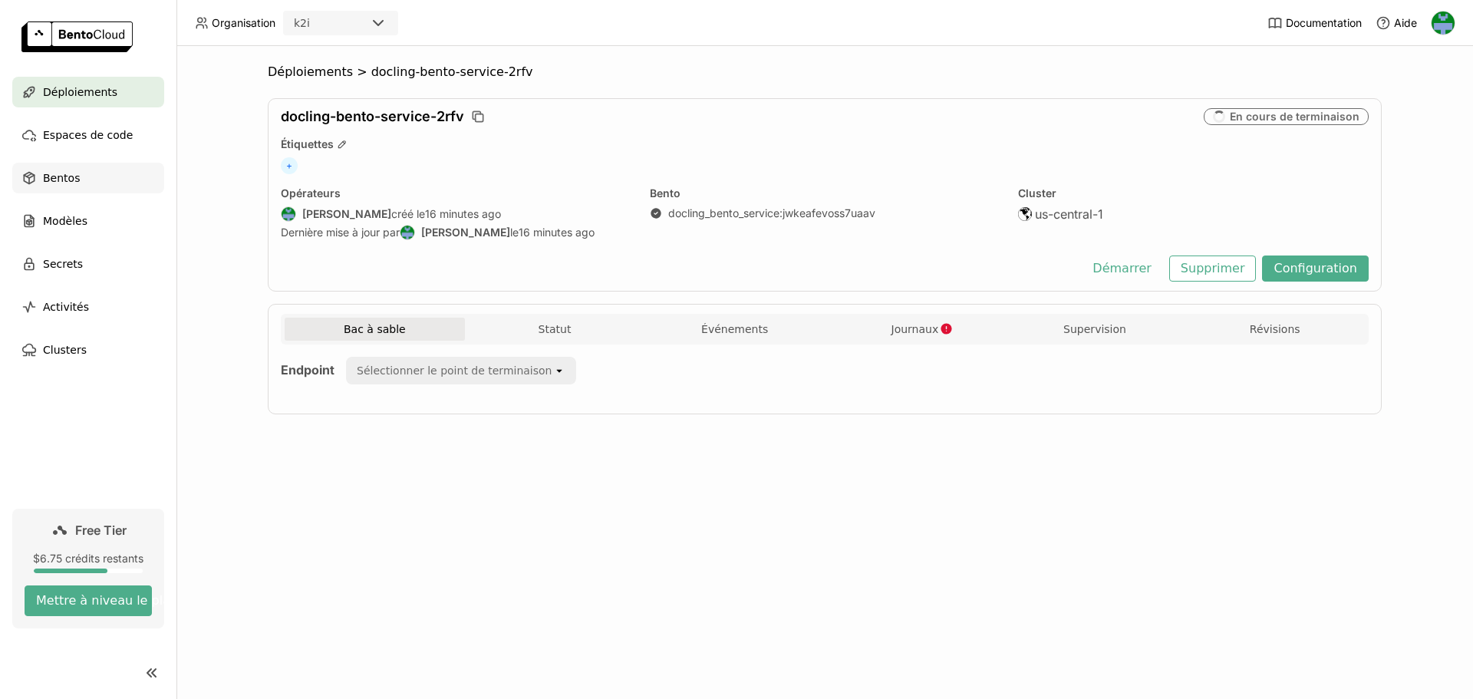
click at [54, 178] on span "Bentos" at bounding box center [61, 178] width 37 height 18
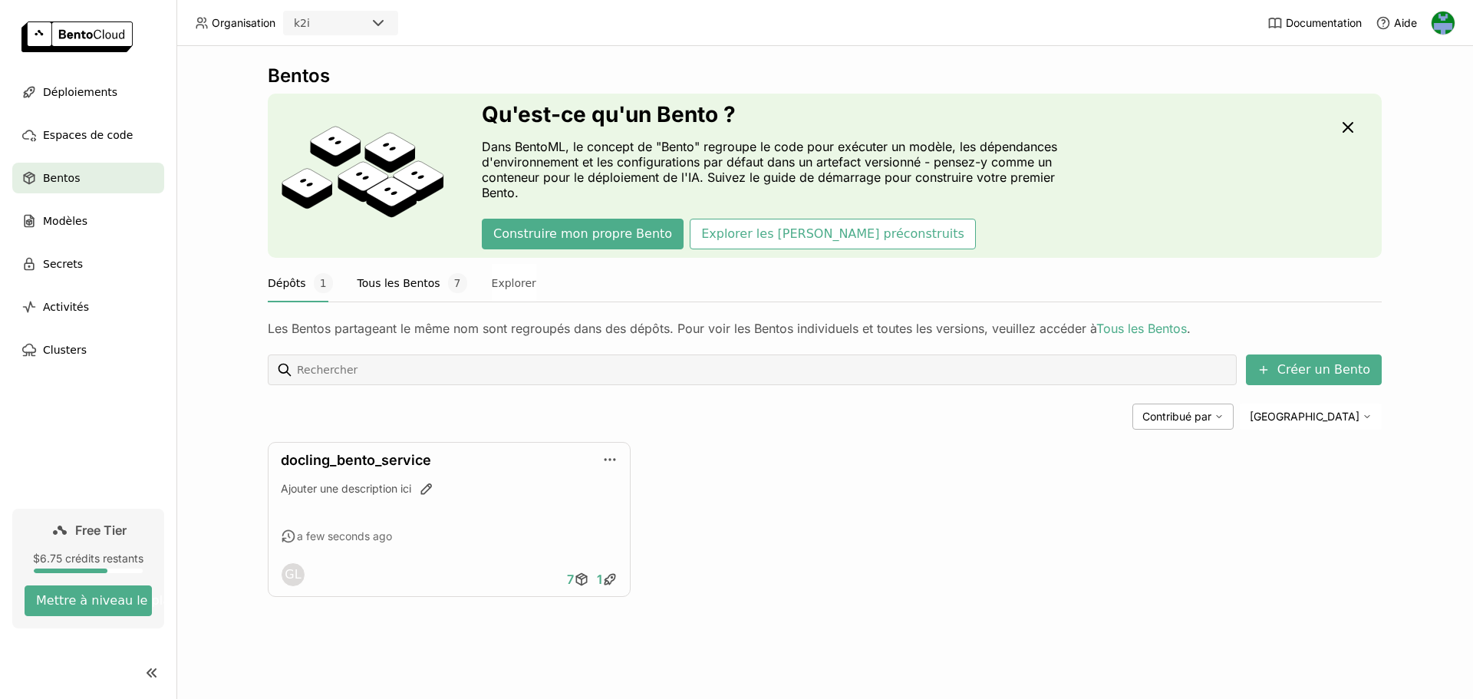
click at [376, 277] on button "Tous les Bentos 7" at bounding box center [412, 283] width 110 height 38
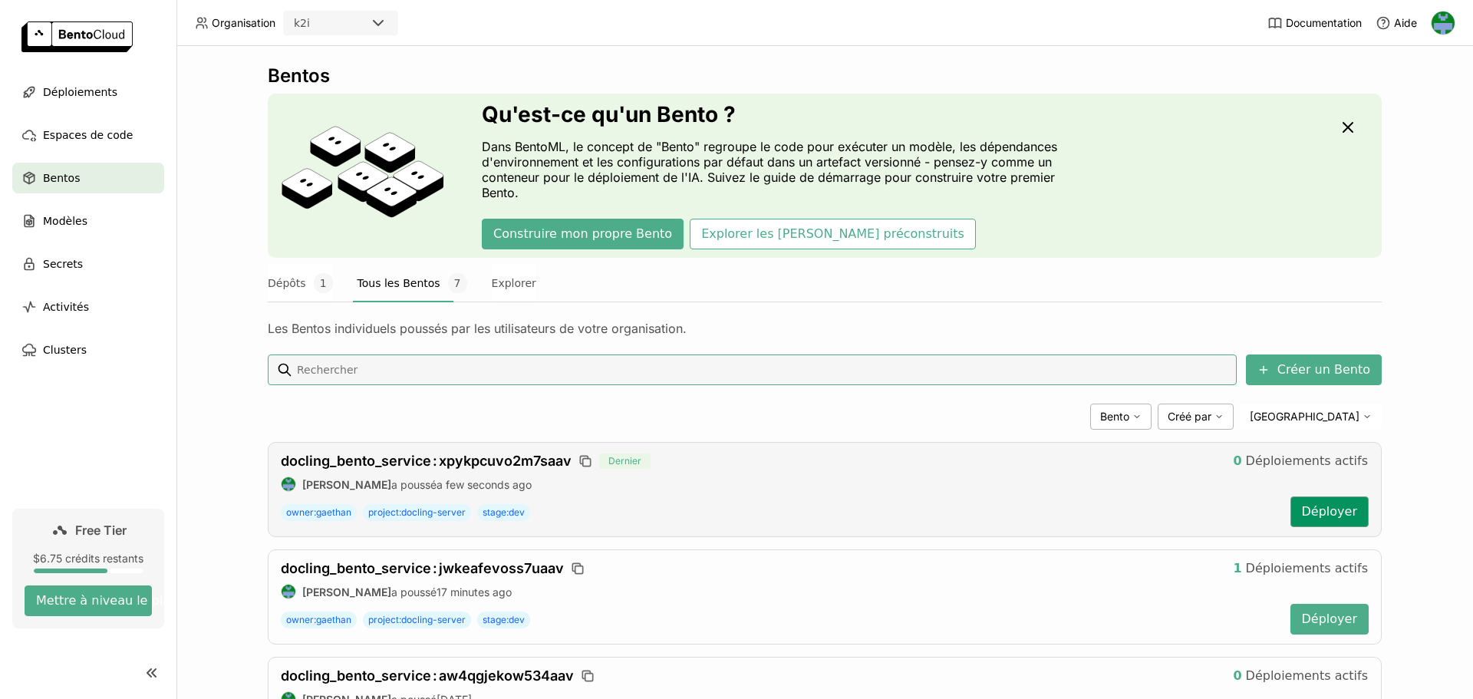
click at [1322, 507] on button "Déployer" at bounding box center [1329, 511] width 78 height 31
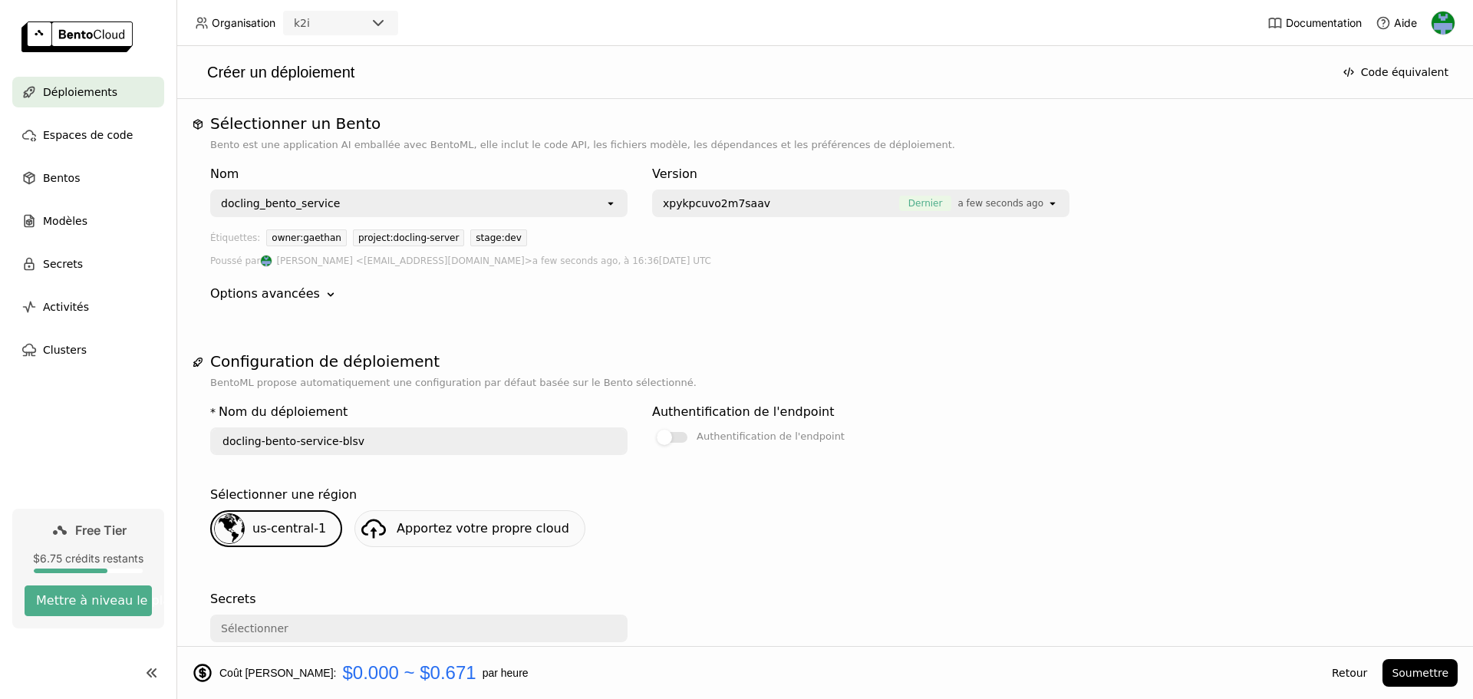
click at [298, 288] on div "Options avancées" at bounding box center [265, 294] width 110 height 18
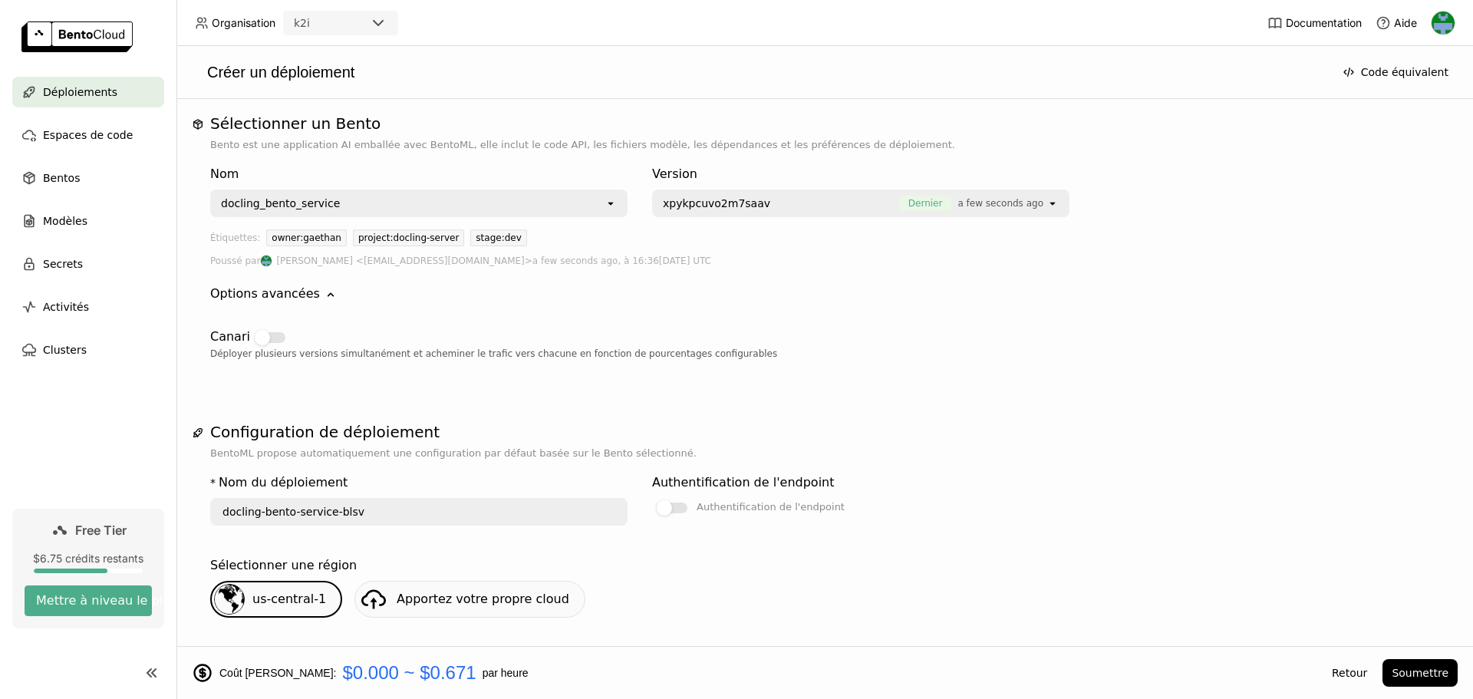
click at [298, 288] on div "Options avancées" at bounding box center [265, 294] width 110 height 18
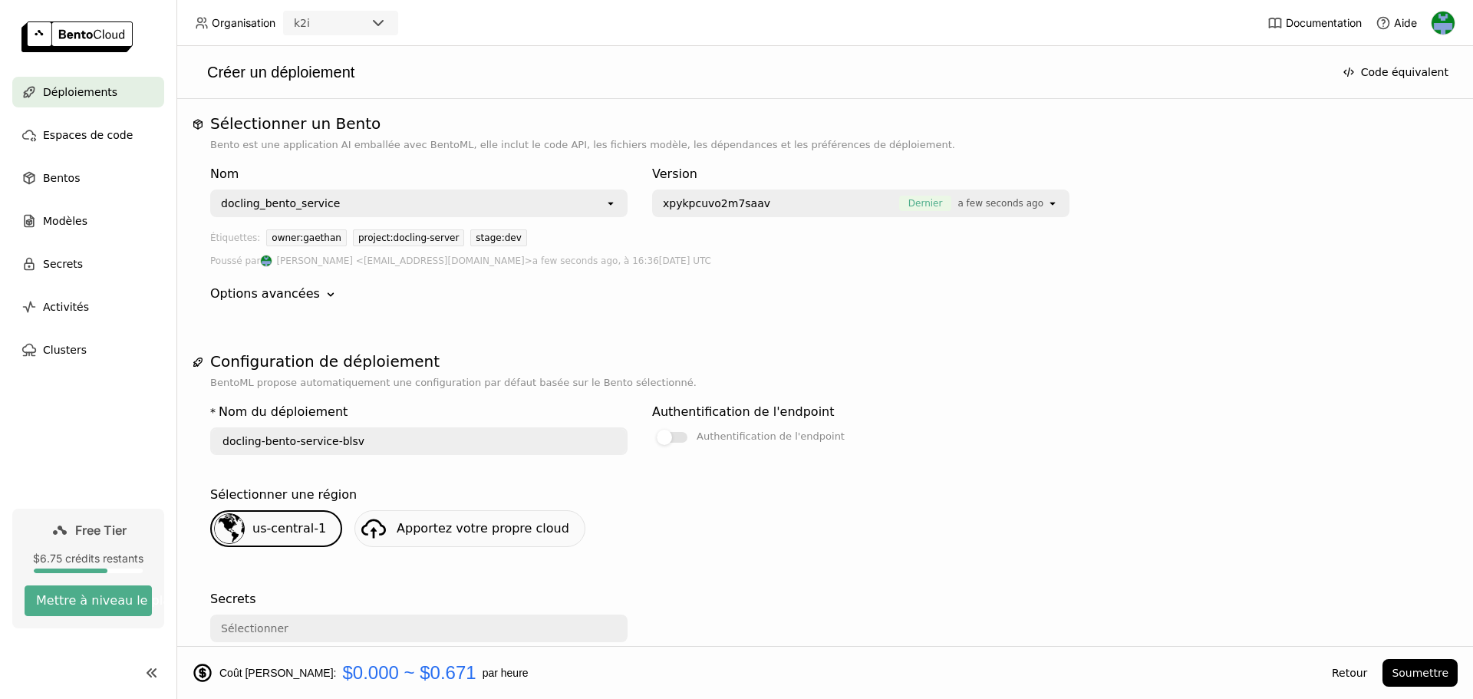
scroll to position [153, 0]
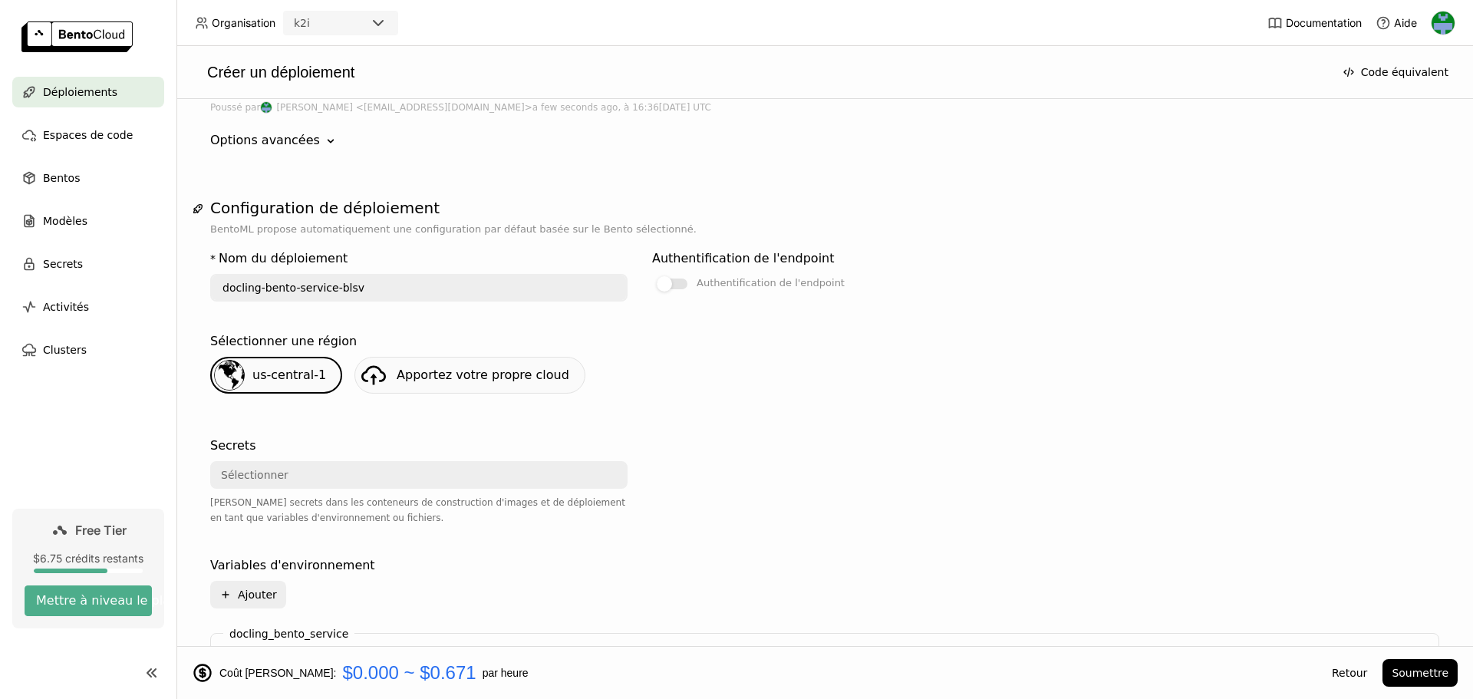
click at [251, 472] on div "Sélectionner" at bounding box center [254, 474] width 67 height 15
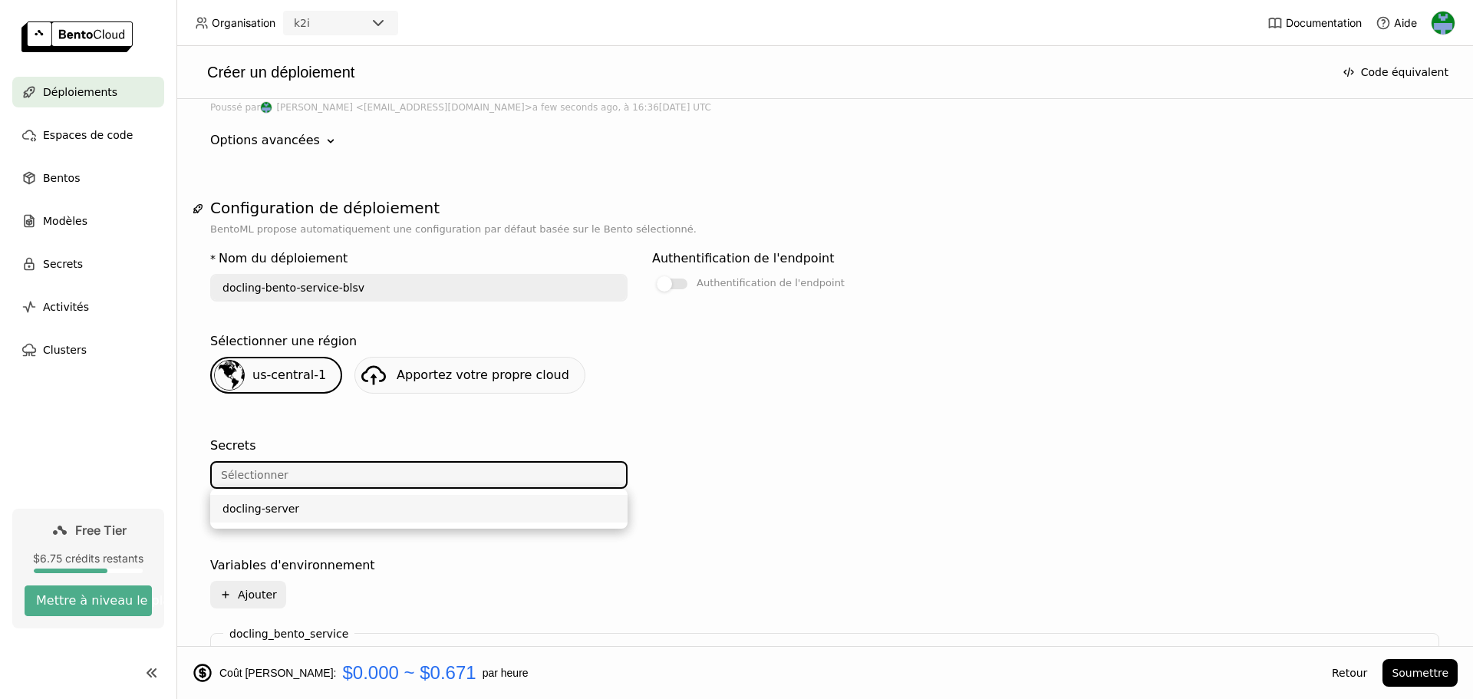
click at [251, 514] on div "docling-server" at bounding box center [418, 508] width 393 height 15
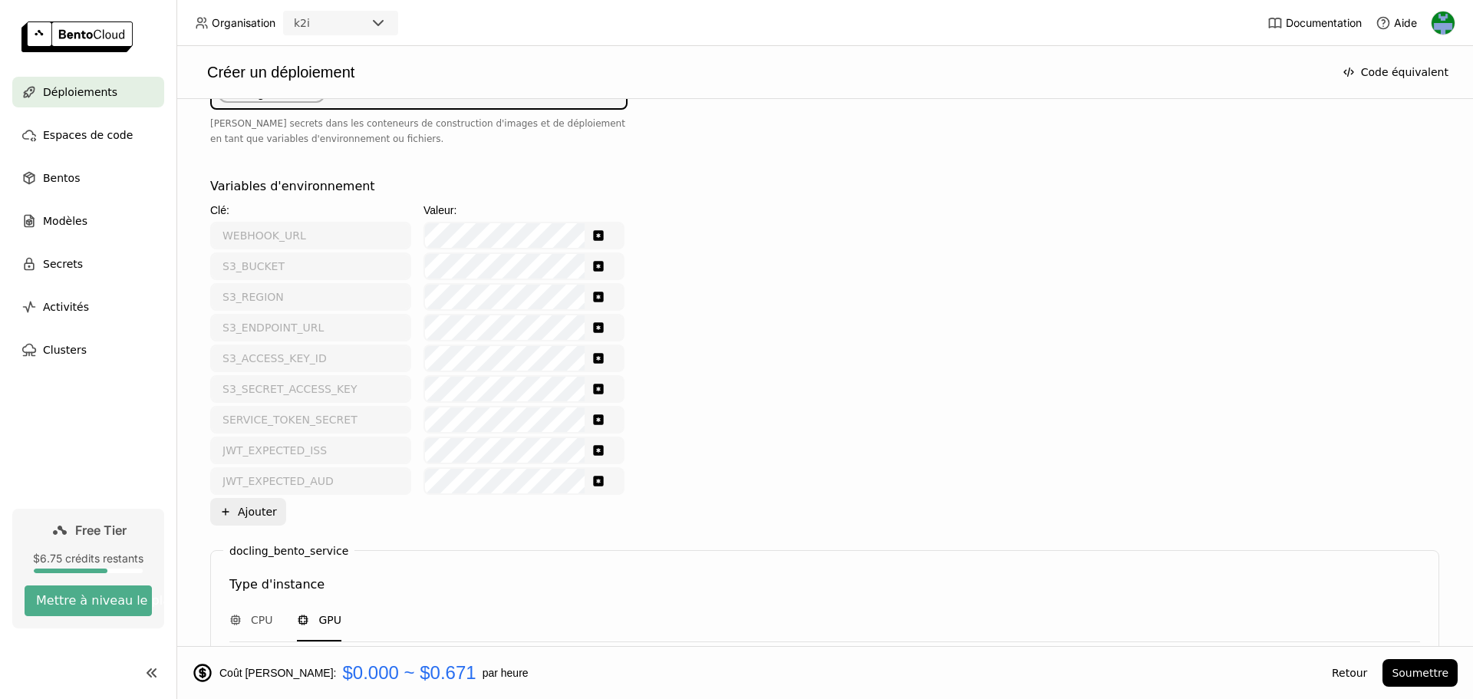
scroll to position [920, 0]
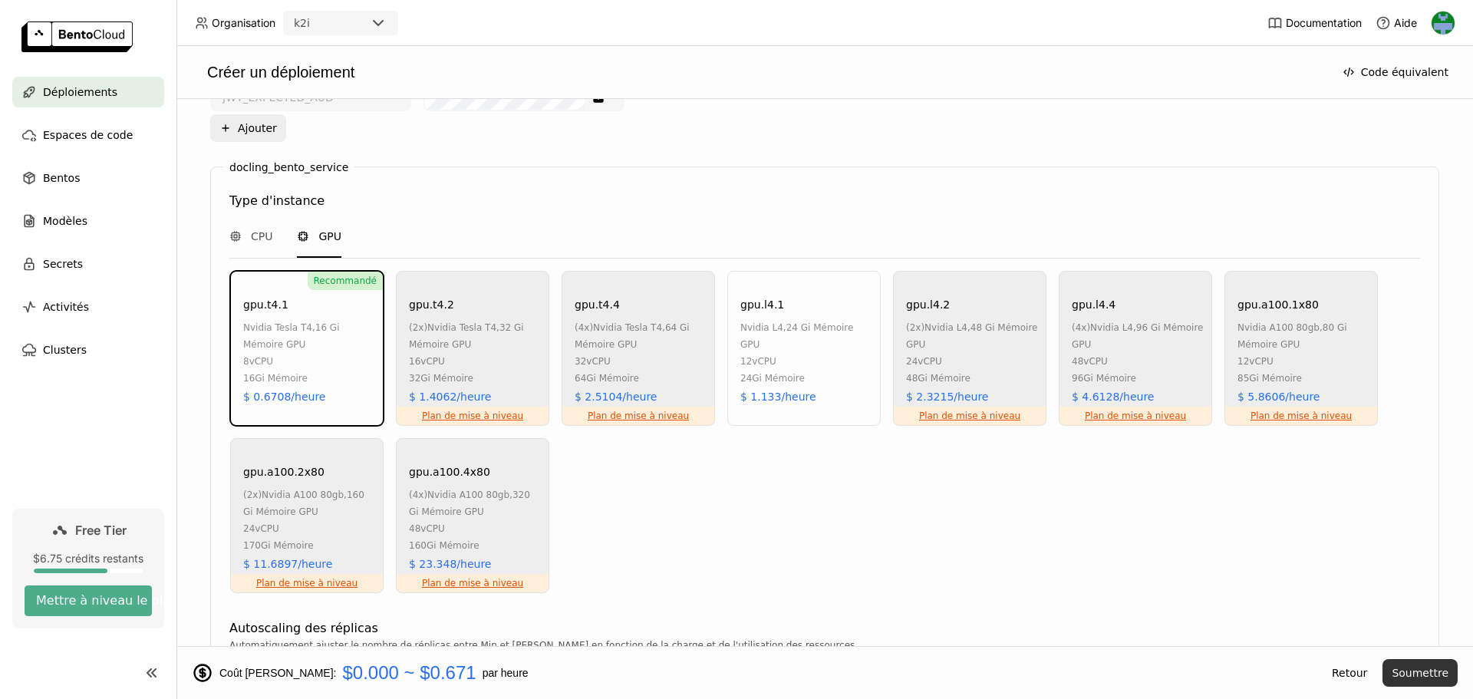
click at [1424, 675] on button "Soumettre" at bounding box center [1419, 673] width 75 height 28
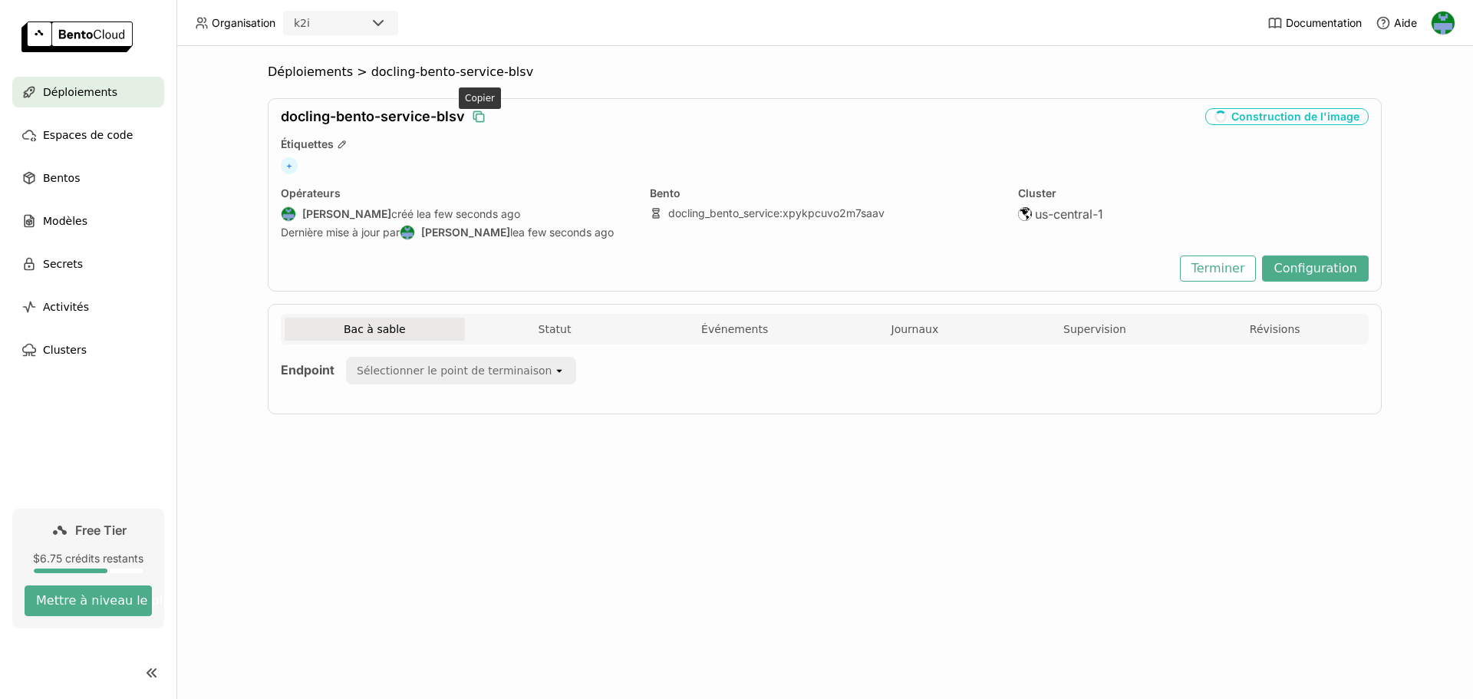
click at [479, 116] on icon "button" at bounding box center [478, 116] width 15 height 15
click at [61, 173] on span "Bentos" at bounding box center [61, 178] width 37 height 18
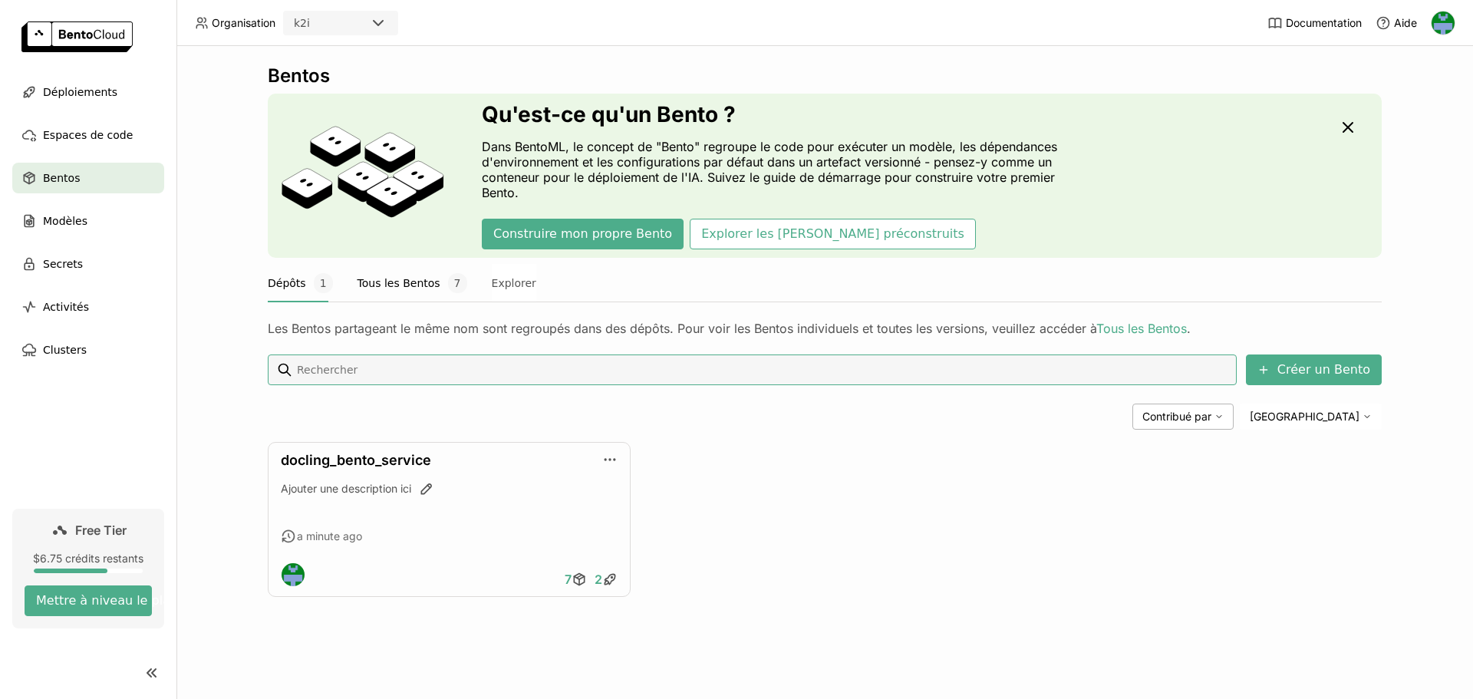
click at [391, 279] on button "Tous les Bentos 7" at bounding box center [412, 283] width 110 height 38
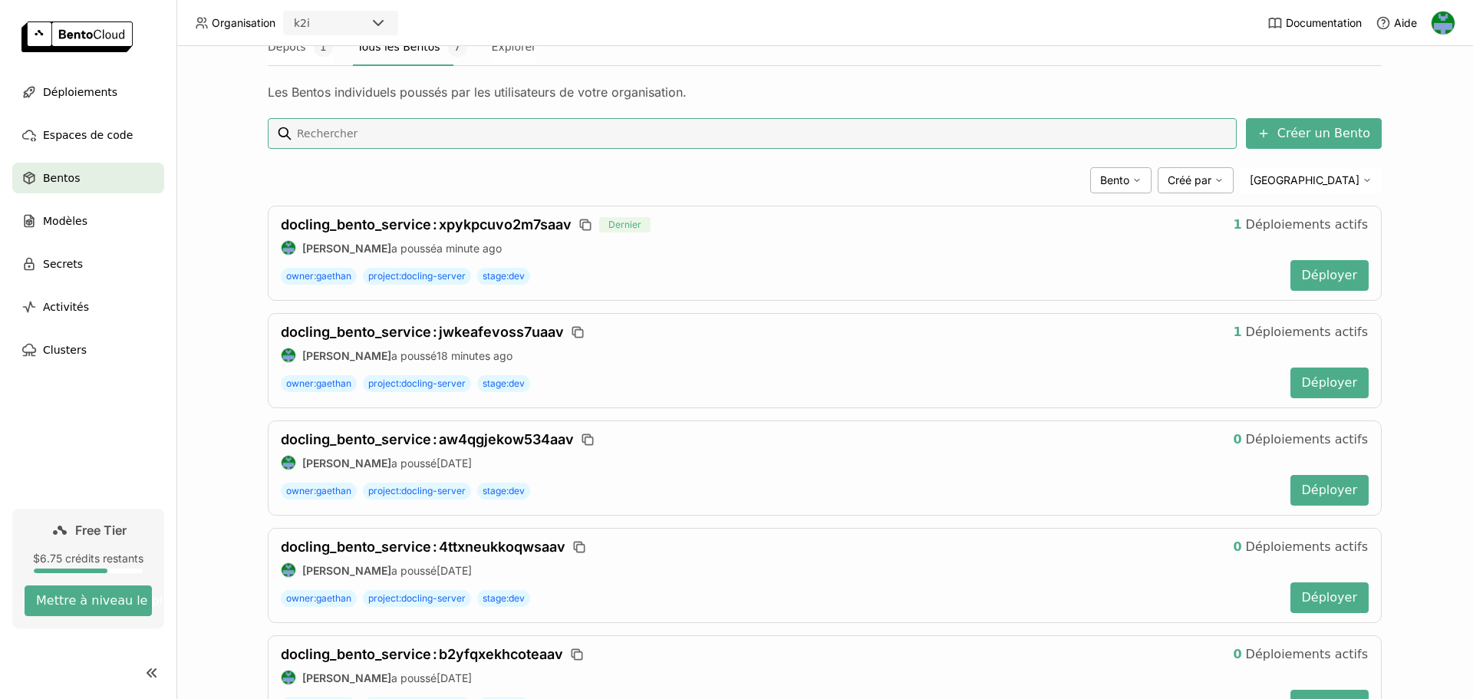
scroll to position [153, 0]
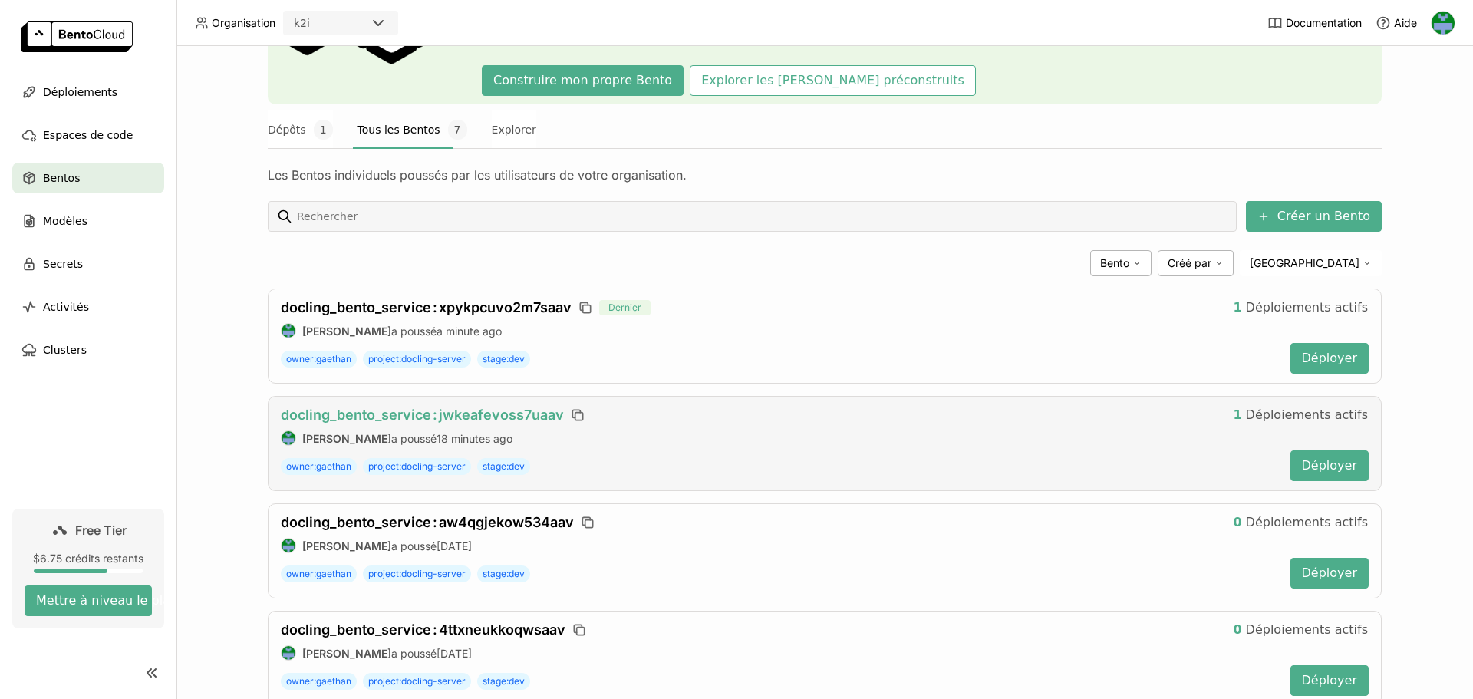
click at [484, 407] on span "docling_bento_service : jwkeafevoss7uaav" at bounding box center [422, 415] width 283 height 16
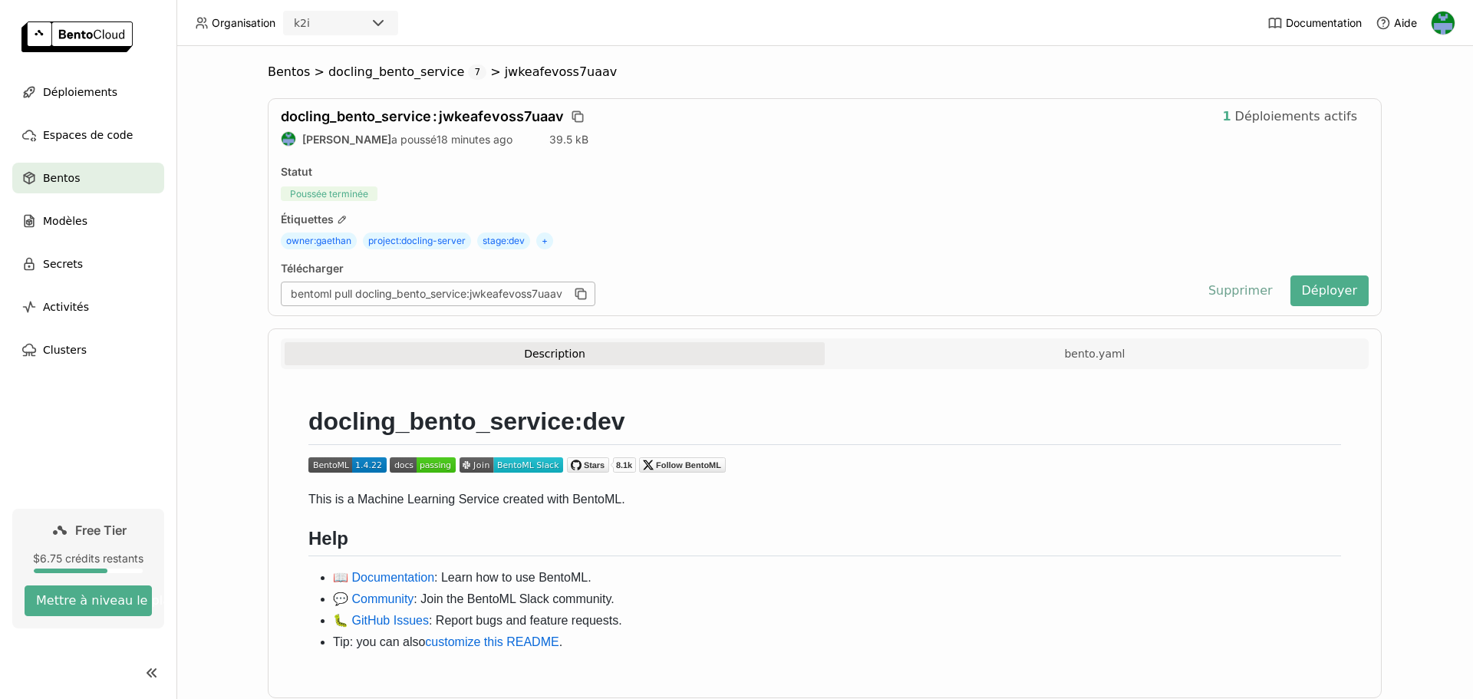
click at [1236, 291] on button "Supprimer" at bounding box center [1240, 290] width 87 height 31
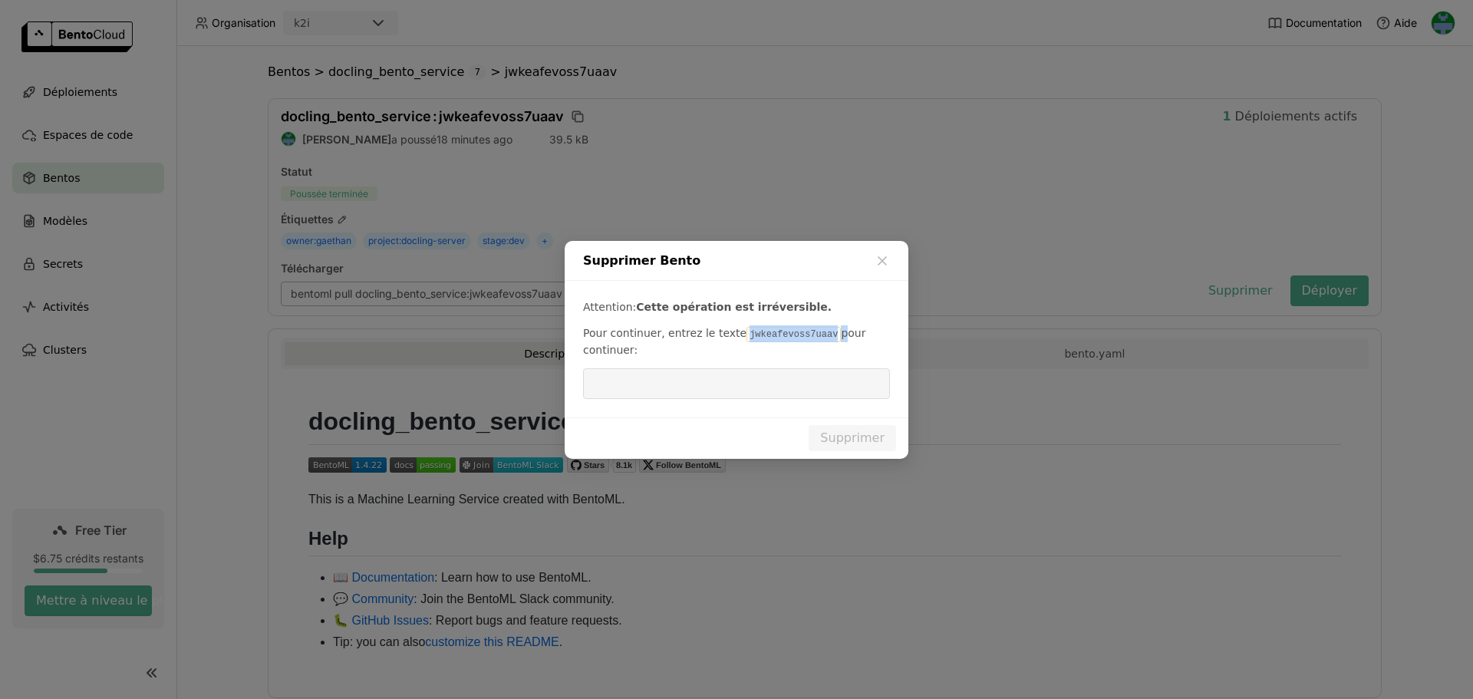
drag, startPoint x: 729, startPoint y: 331, endPoint x: 820, endPoint y: 331, distance: 91.3
click at [820, 331] on p "Pour continuer, entrez le texte jwkeafevoss7uaav pour continuer:" at bounding box center [736, 341] width 307 height 32
copy p "jwkeafevoss7uaav"
click at [710, 375] on input "dialog" at bounding box center [736, 383] width 288 height 29
paste input "jwkeafevoss7uaav"
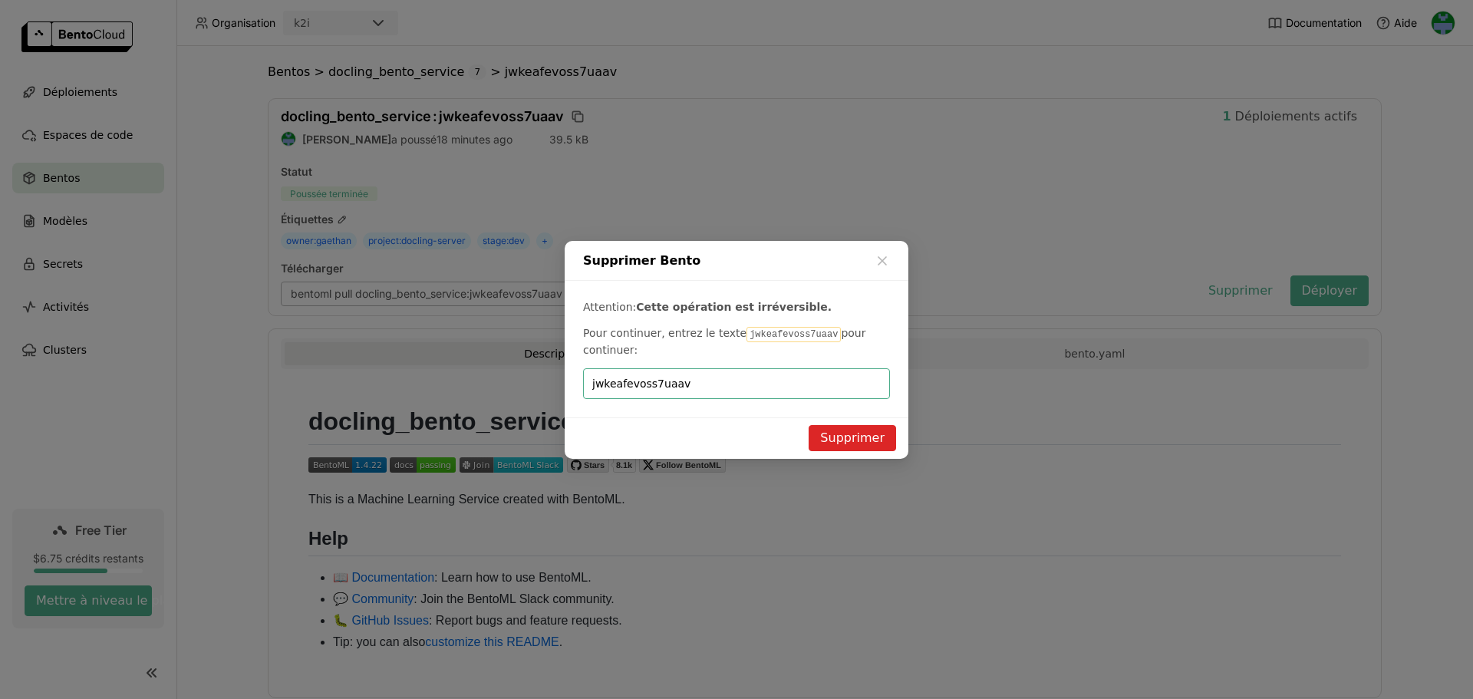
type input "jwkeafevoss7uaav"
click at [871, 436] on button "Supprimer" at bounding box center [851, 438] width 87 height 26
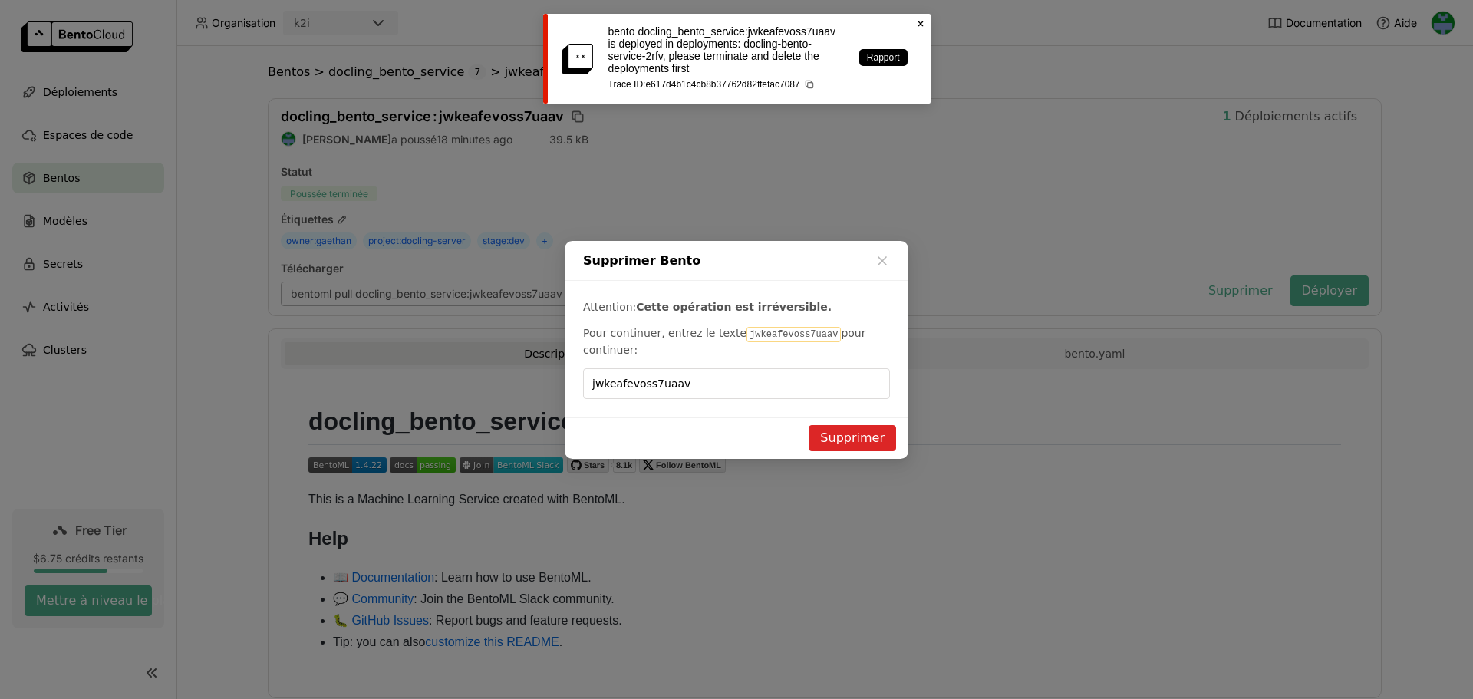
click at [919, 22] on icon at bounding box center [919, 23] width 5 height 5
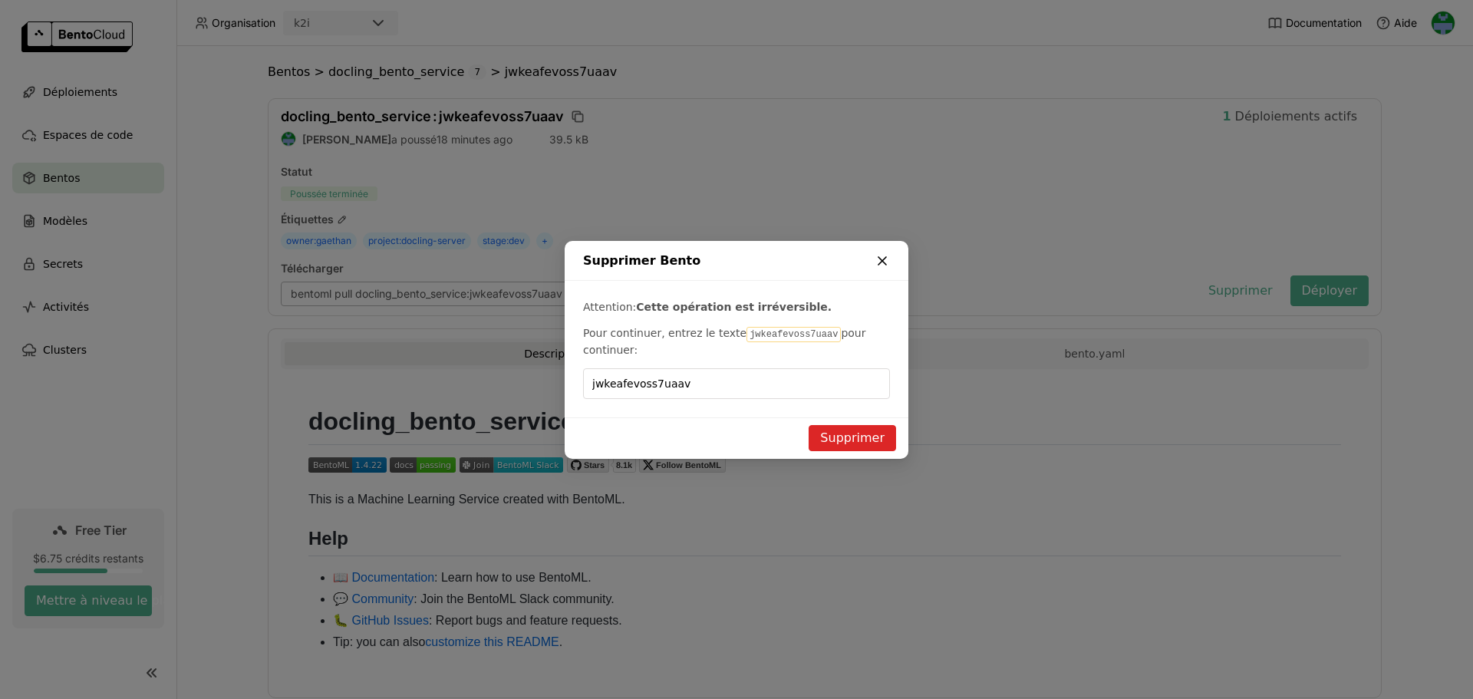
click at [881, 256] on icon "dialog" at bounding box center [881, 260] width 15 height 15
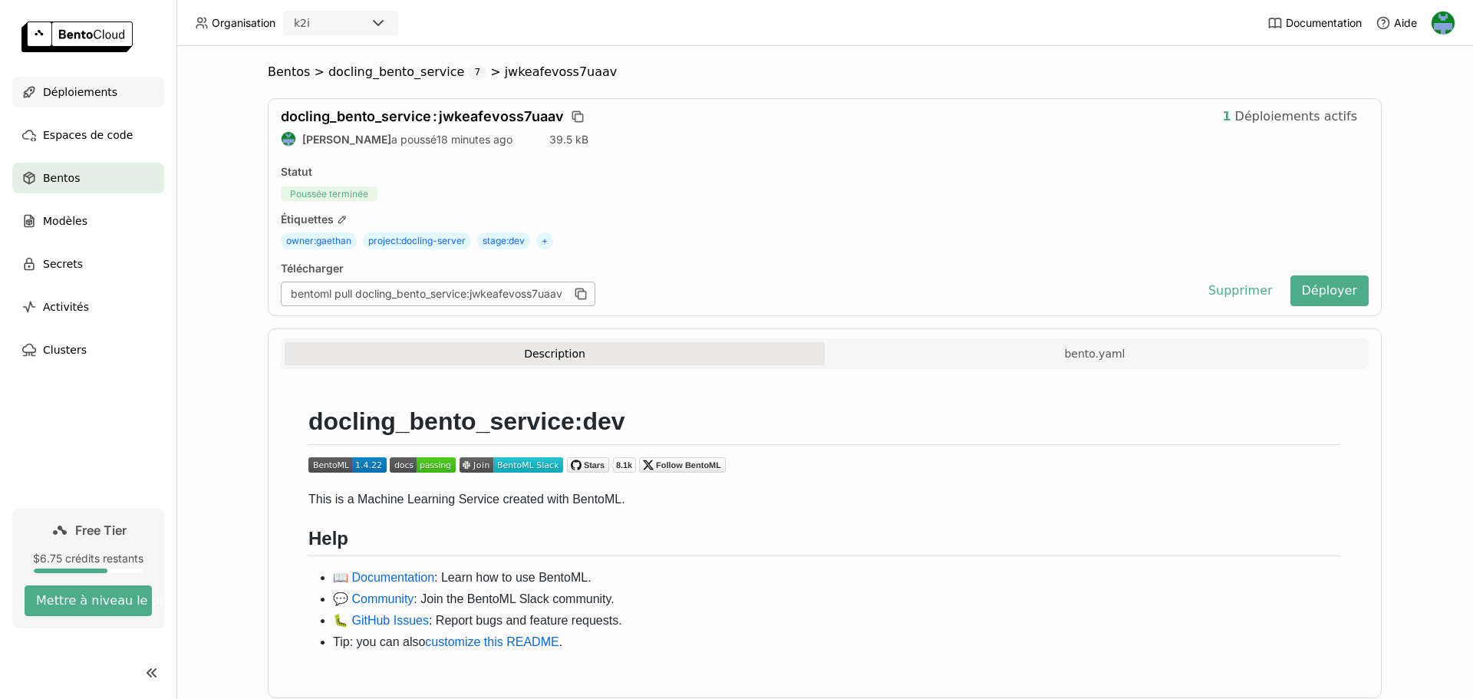
click at [98, 83] on span "Déploiements" at bounding box center [80, 92] width 74 height 18
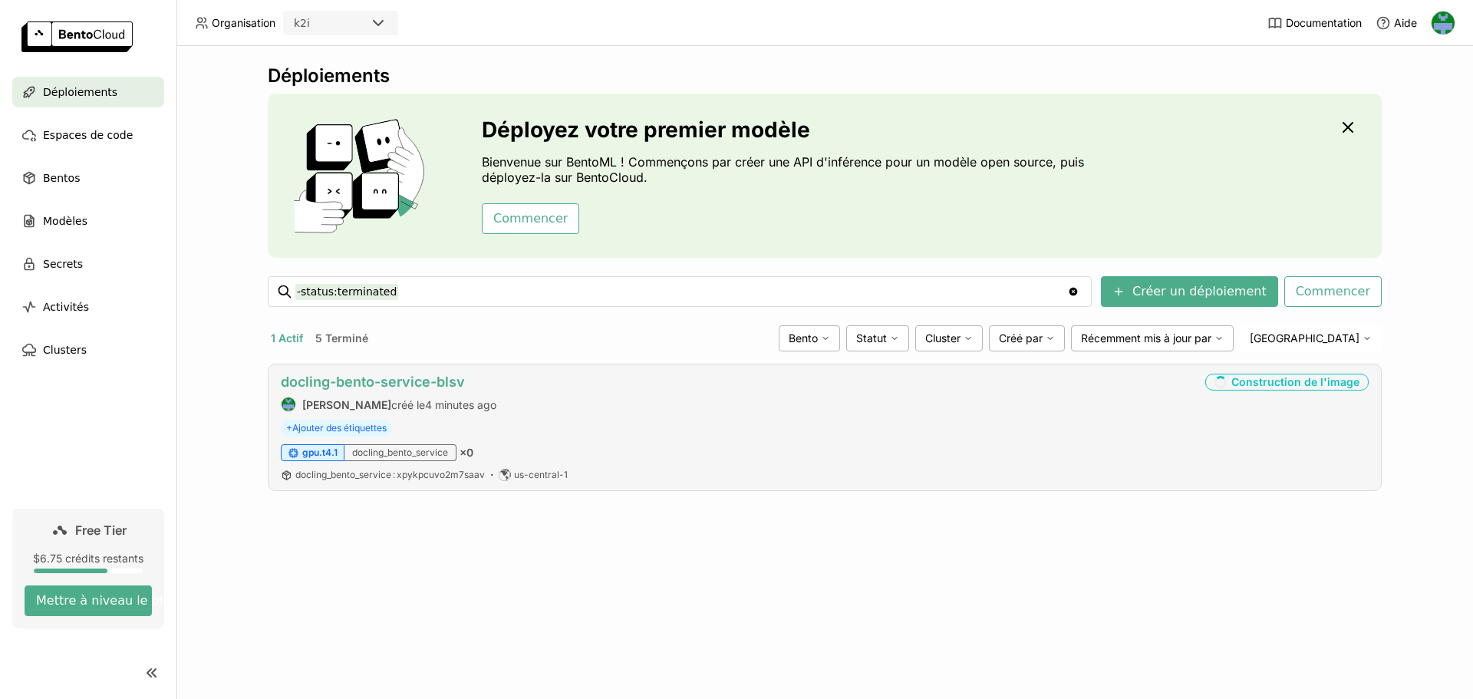
click at [402, 375] on link "docling-bento-service-blsv" at bounding box center [373, 382] width 184 height 16
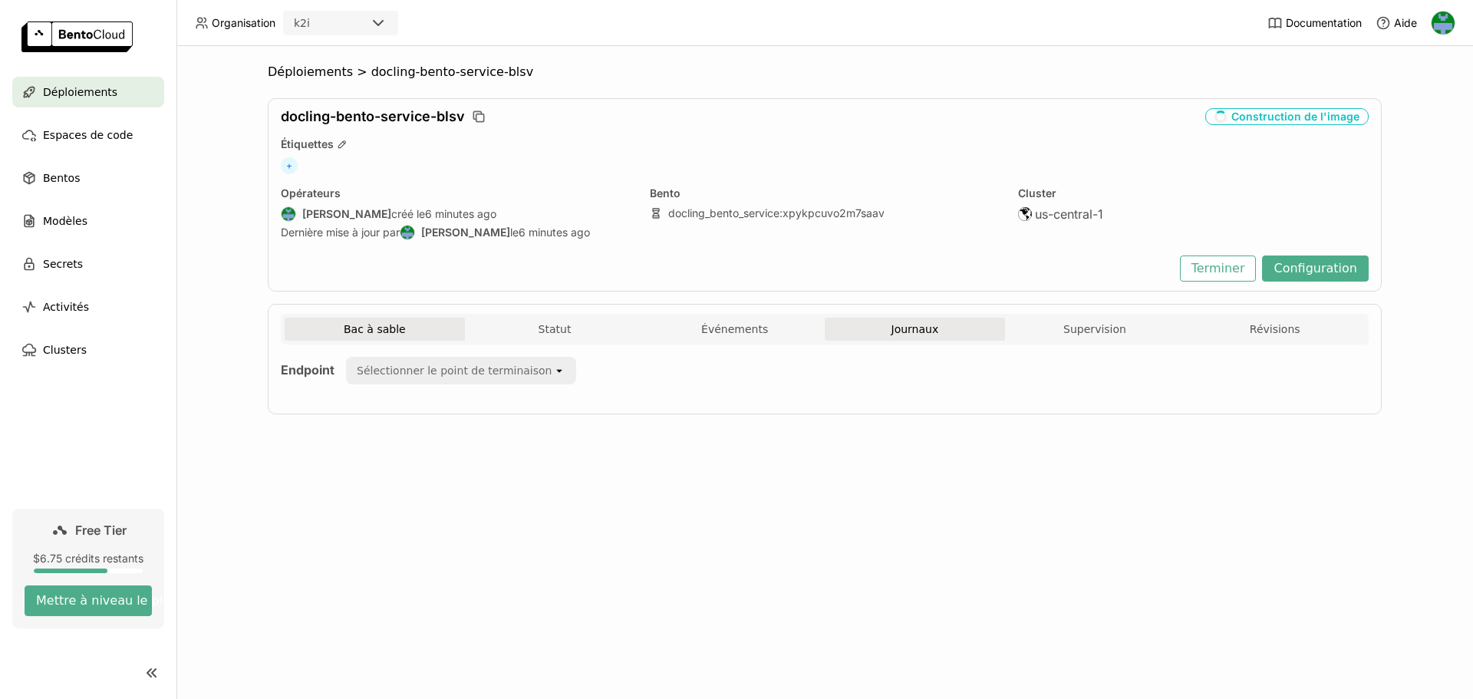
click at [922, 334] on span "Journaux" at bounding box center [915, 329] width 48 height 14
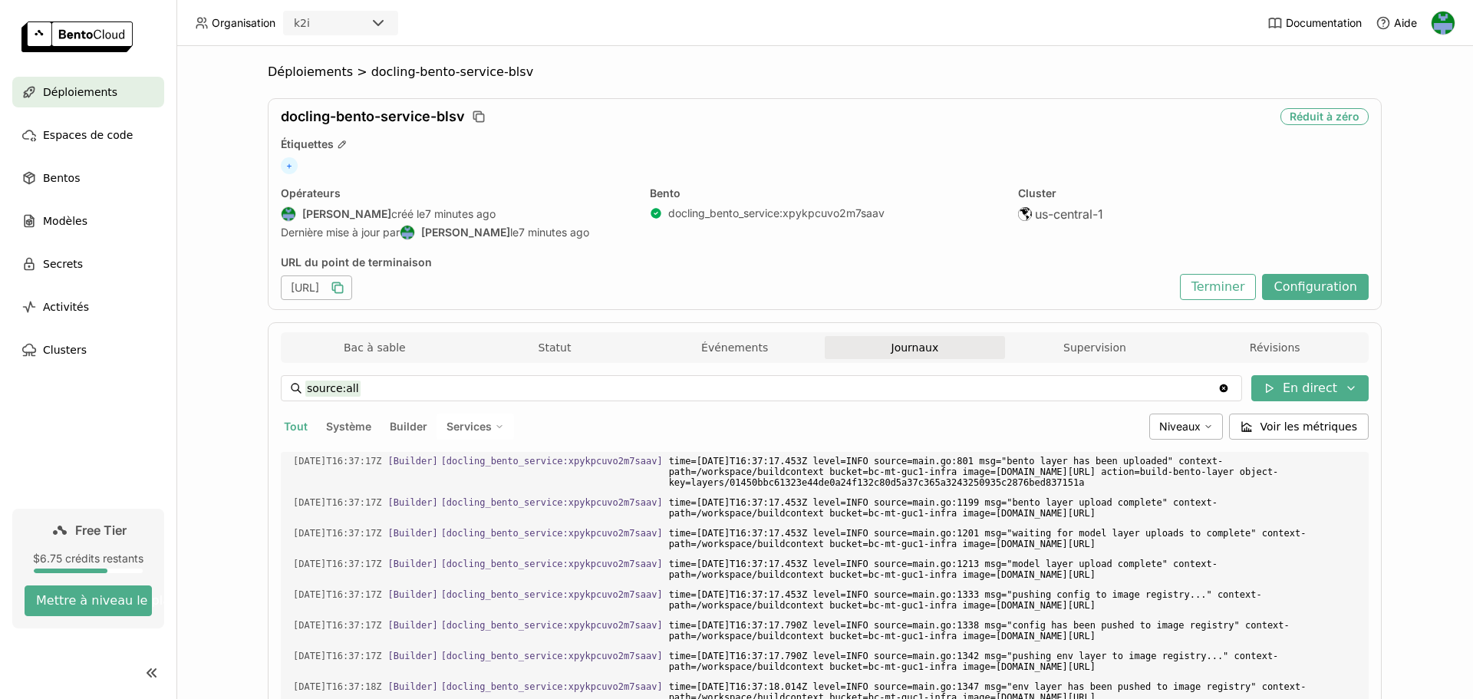
click at [345, 285] on icon "button" at bounding box center [337, 287] width 15 height 15
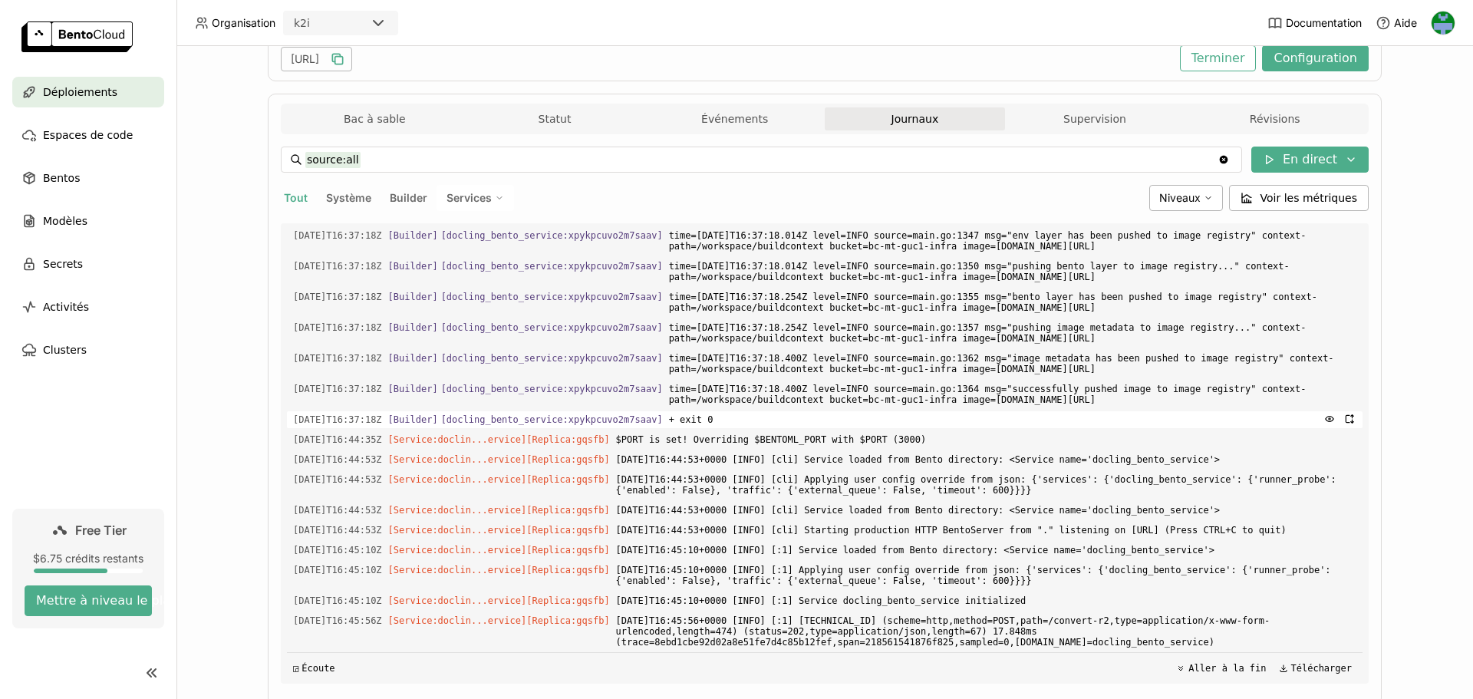
scroll to position [230, 0]
